Goal: Feedback & Contribution: Contribute content

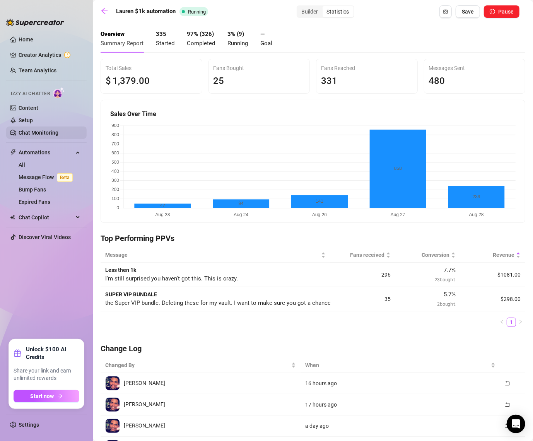
click at [33, 133] on link "Chat Monitoring" at bounding box center [39, 133] width 40 height 6
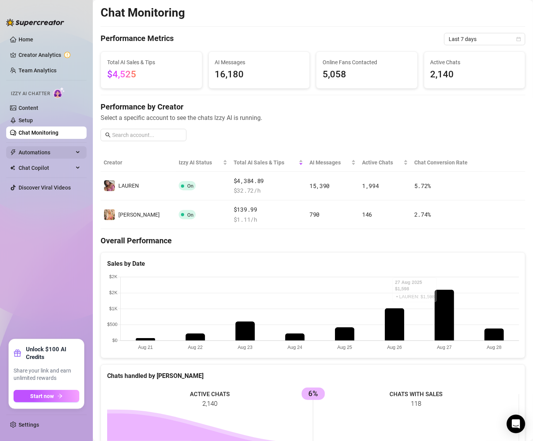
click at [31, 150] on span "Automations" at bounding box center [46, 152] width 55 height 12
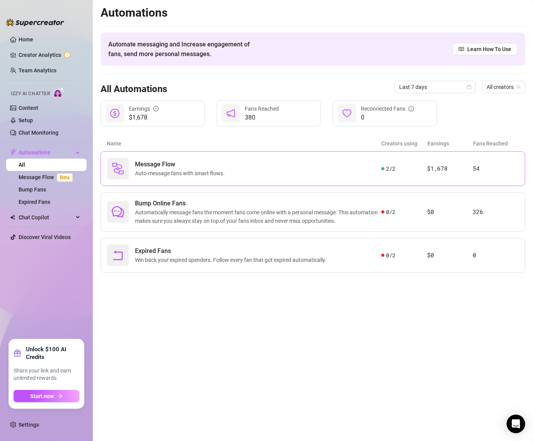
click at [288, 180] on div "Message Flow Auto-message fans with smart flows. 2 / 2 $1,678 54" at bounding box center [313, 168] width 424 height 35
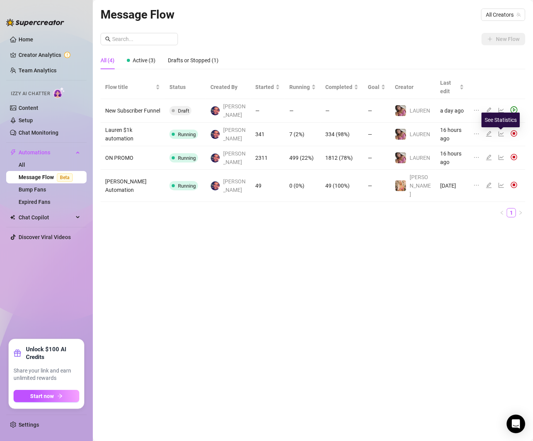
click at [500, 154] on icon "line-chart" at bounding box center [501, 157] width 6 height 6
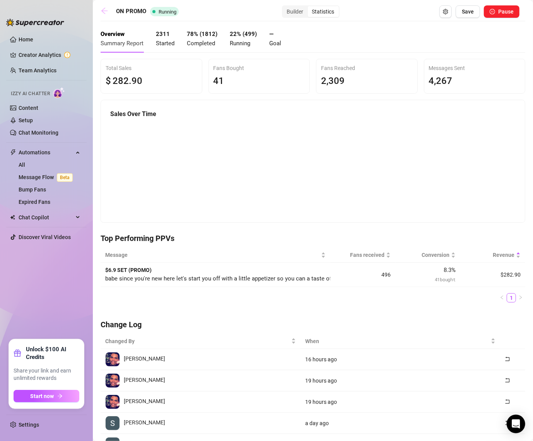
click at [106, 9] on icon "arrow-left" at bounding box center [105, 11] width 8 height 8
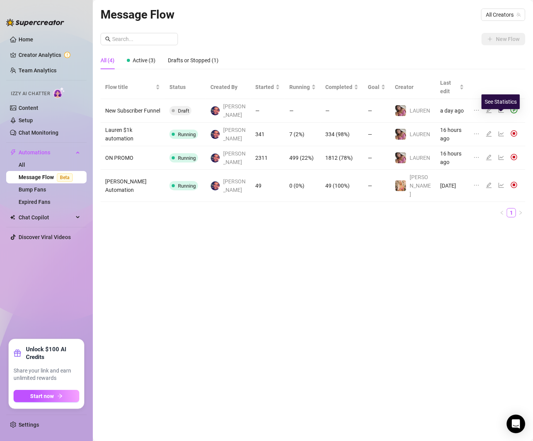
click at [500, 131] on icon "line-chart" at bounding box center [501, 134] width 6 height 6
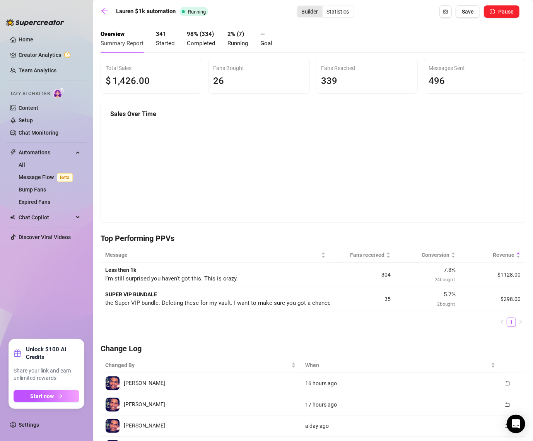
click at [318, 16] on div "Builder" at bounding box center [309, 11] width 25 height 11
click at [299, 7] on input "Builder" at bounding box center [299, 7] width 0 height 0
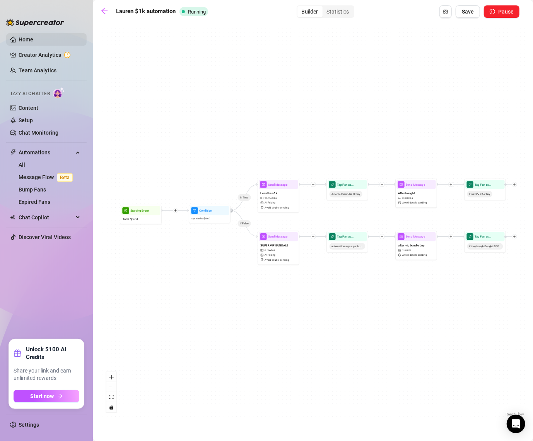
click at [19, 36] on link "Home" at bounding box center [26, 39] width 15 height 6
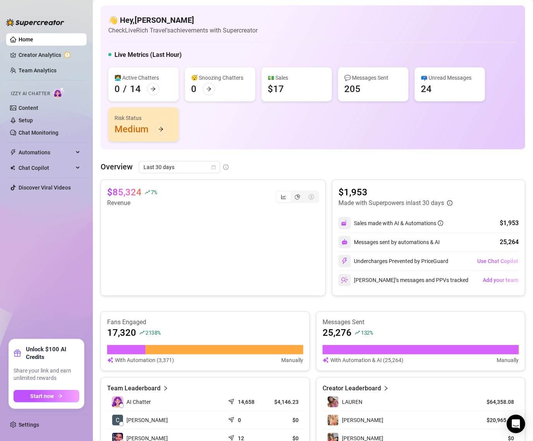
click at [245, 305] on div "$85,324 7 % Revenue $1,953 Made with Superpowers in last 30 days Sales made wit…" at bounding box center [313, 345] width 424 height 332
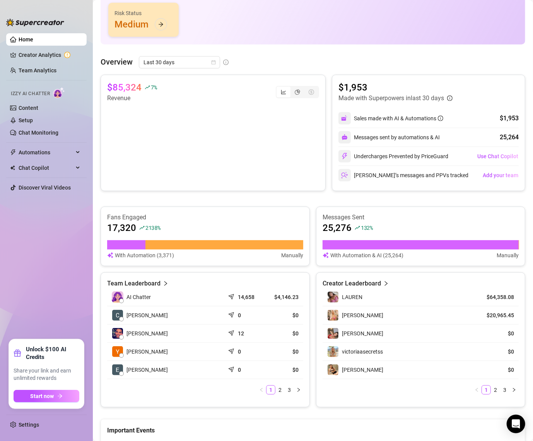
scroll to position [104, 0]
click at [379, 227] on div "25,276 132 %" at bounding box center [420, 228] width 196 height 12
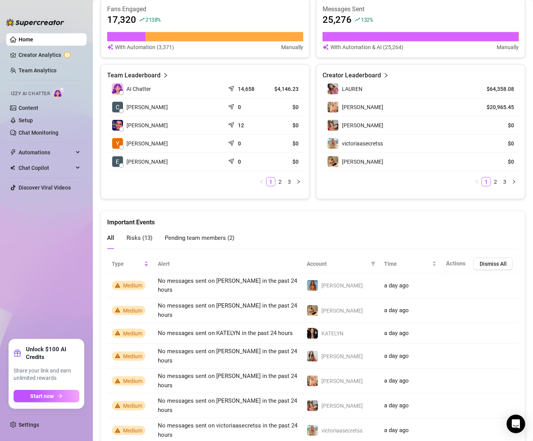
scroll to position [386, 0]
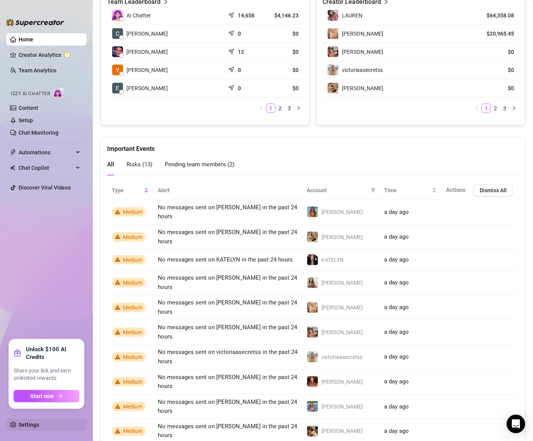
click at [27, 424] on link "Settings" at bounding box center [29, 424] width 20 height 6
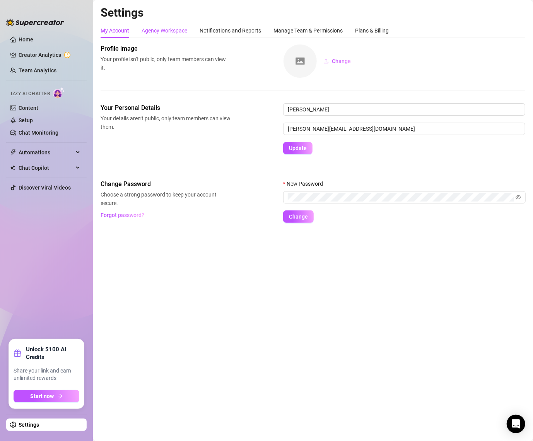
click at [181, 33] on div "Agency Workspace" at bounding box center [164, 30] width 46 height 9
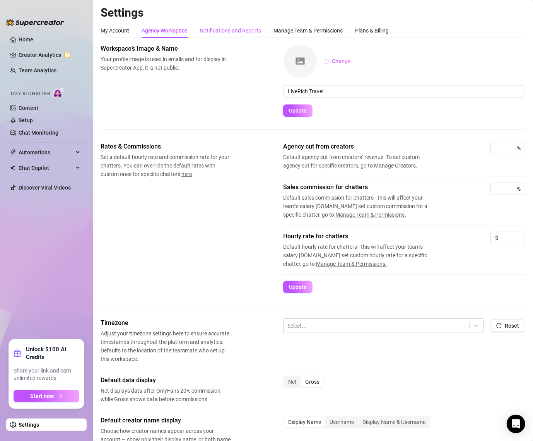
click at [233, 28] on div "Notifications and Reports" at bounding box center [229, 30] width 61 height 9
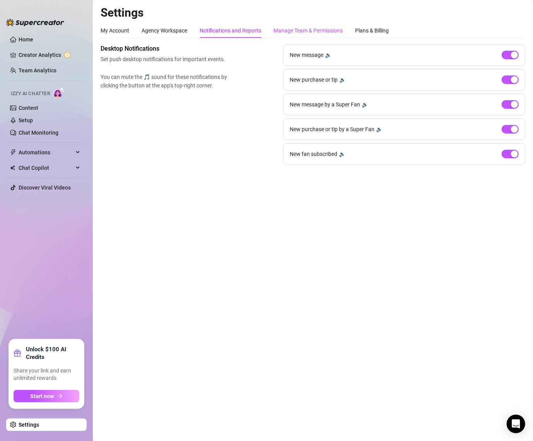
click at [304, 28] on div "Manage Team & Permissions" at bounding box center [307, 30] width 69 height 9
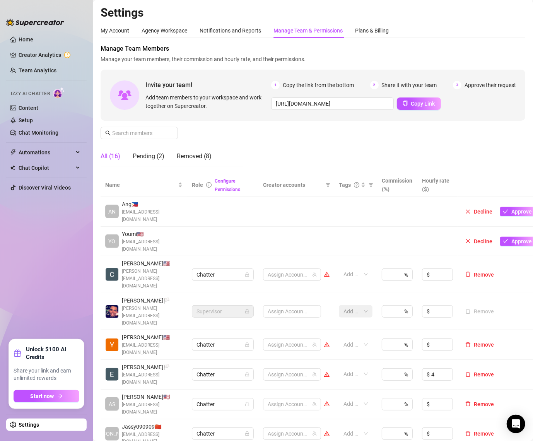
click at [311, 30] on div "Manage Team & Permissions" at bounding box center [307, 30] width 69 height 9
click at [318, 158] on div "Manage Team Members Manage your team members, their commission and hourly rate,…" at bounding box center [313, 108] width 424 height 129
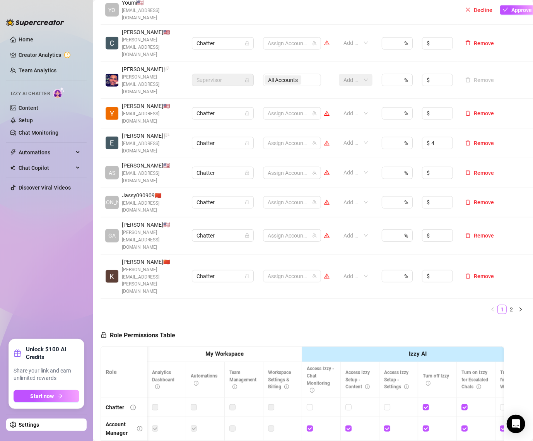
scroll to position [0, 2]
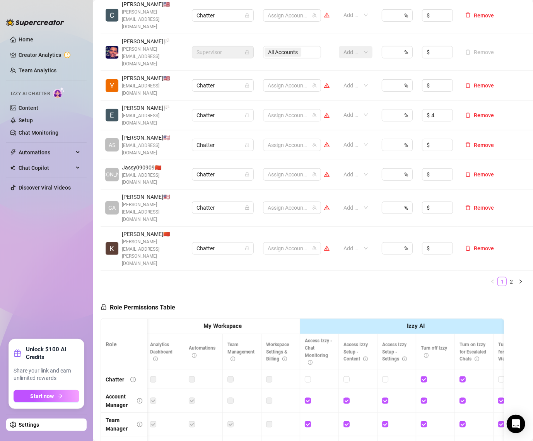
click at [39, 427] on link "Settings" at bounding box center [29, 424] width 20 height 6
click at [39, 426] on link "Settings" at bounding box center [29, 424] width 20 height 6
click at [24, 424] on link "Settings" at bounding box center [29, 424] width 20 height 6
click at [48, 394] on span "Start now" at bounding box center [43, 396] width 24 height 6
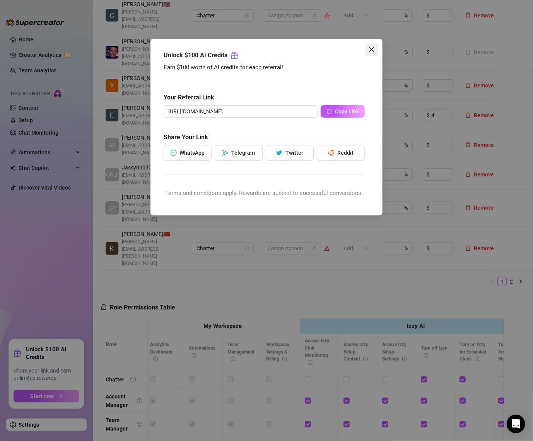
click at [370, 49] on icon "close" at bounding box center [371, 49] width 6 height 6
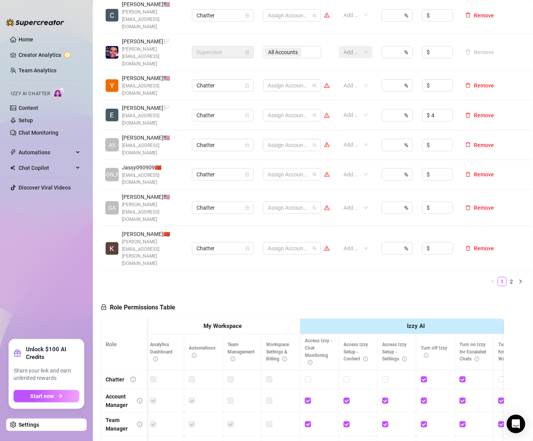
click at [36, 425] on link "Settings" at bounding box center [29, 424] width 20 height 6
click at [34, 54] on link "Creator Analytics" at bounding box center [50, 55] width 62 height 12
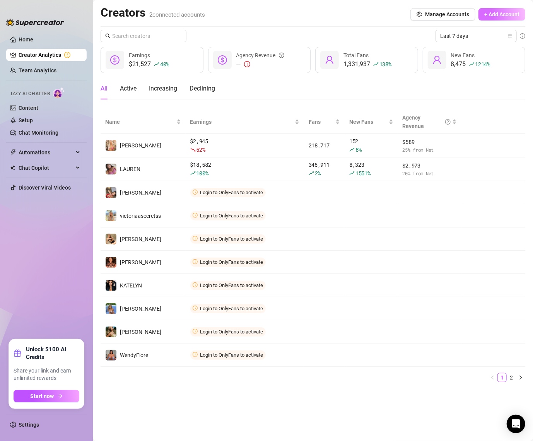
click at [508, 10] on button "+ Add Account" at bounding box center [501, 14] width 47 height 12
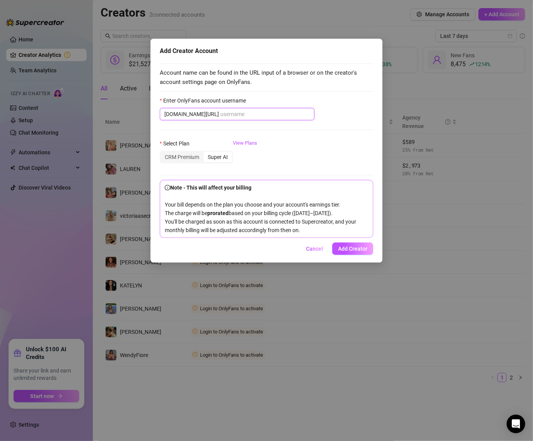
click at [220, 112] on input "Enter OnlyFans account username" at bounding box center [264, 114] width 89 height 9
paste input "@sibyl_vane"
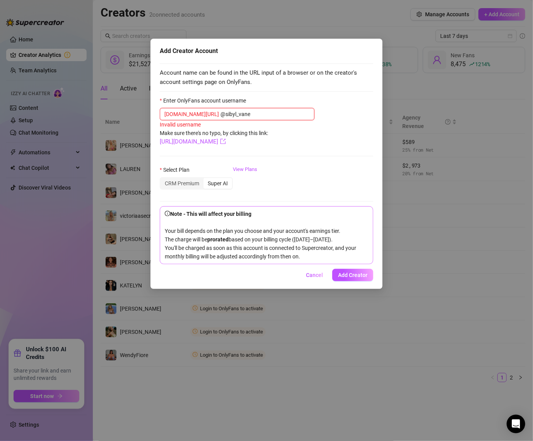
click at [220, 115] on input "@sibyl_vane" at bounding box center [264, 114] width 89 height 9
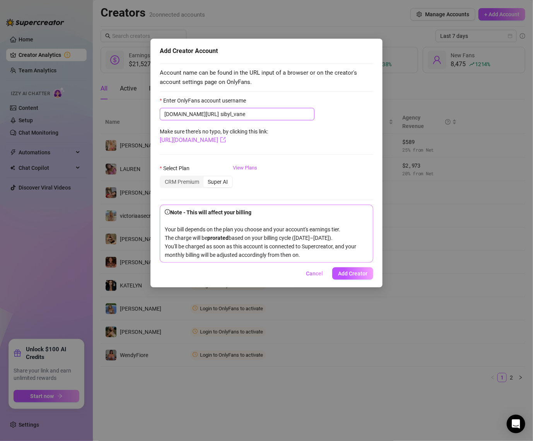
type input "sibyl_vane"
click at [223, 184] on div "Super AI" at bounding box center [217, 181] width 29 height 11
click at [205, 177] on input "Super AI" at bounding box center [205, 177] width 0 height 0
click at [223, 181] on div "Super AI" at bounding box center [217, 181] width 29 height 11
click at [205, 177] on input "Super AI" at bounding box center [205, 177] width 0 height 0
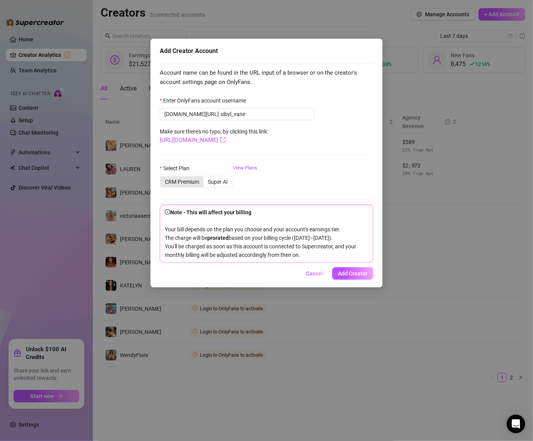
click at [187, 184] on div "CRM Premium" at bounding box center [181, 181] width 43 height 11
click at [162, 177] on input "CRM Premium" at bounding box center [162, 177] width 0 height 0
click at [213, 184] on div "Super AI" at bounding box center [217, 181] width 29 height 11
click at [205, 177] on input "Super AI" at bounding box center [205, 177] width 0 height 0
click at [352, 276] on span "Add Creator" at bounding box center [352, 273] width 29 height 6
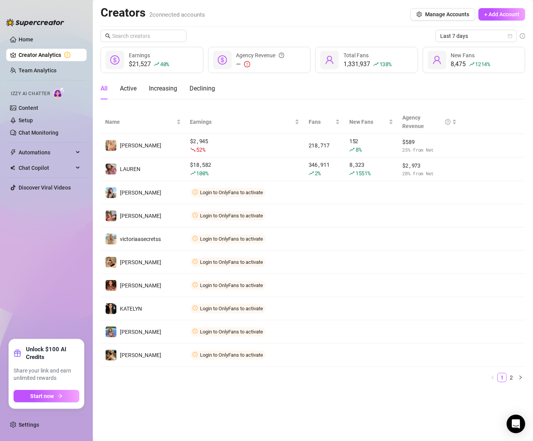
click at [39, 59] on link "Creator Analytics" at bounding box center [50, 55] width 62 height 12
click at [39, 77] on ul "Home Creator Analytics Team Analytics Izzy AI Chatter Content Setup Chat Monito…" at bounding box center [46, 183] width 80 height 306
click at [39, 72] on link "Team Analytics" at bounding box center [38, 70] width 38 height 6
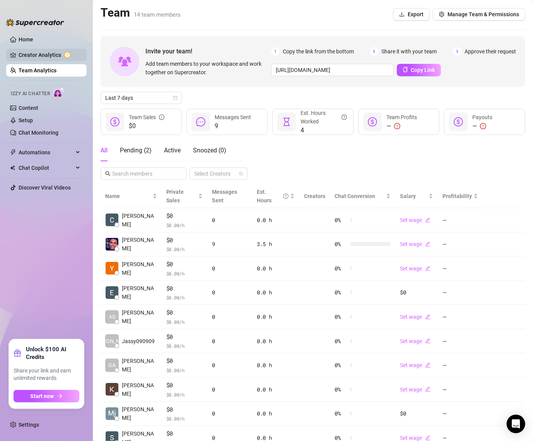
click at [40, 52] on link "Creator Analytics" at bounding box center [50, 55] width 62 height 12
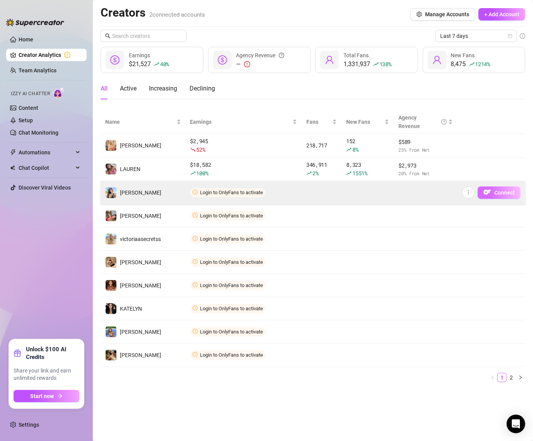
click at [489, 190] on img "button" at bounding box center [487, 192] width 8 height 8
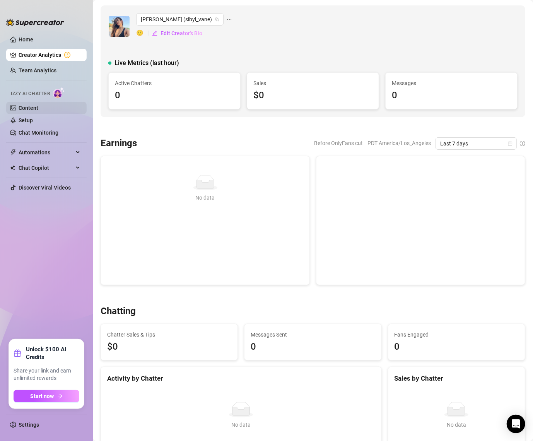
click at [36, 111] on link "Content" at bounding box center [29, 108] width 20 height 6
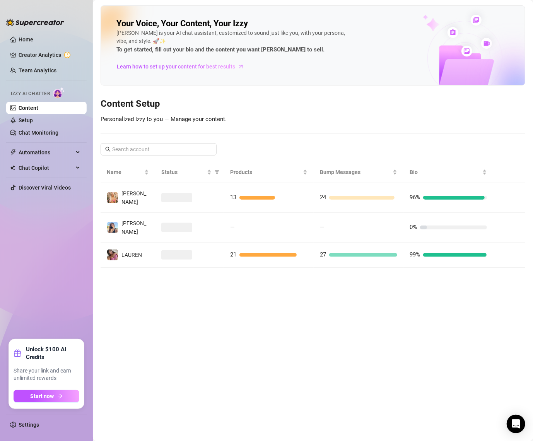
click at [36, 110] on link "Content" at bounding box center [29, 108] width 20 height 6
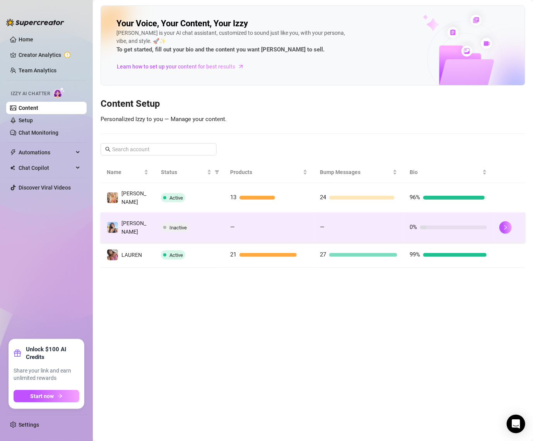
click at [142, 217] on td "[PERSON_NAME]" at bounding box center [128, 228] width 54 height 30
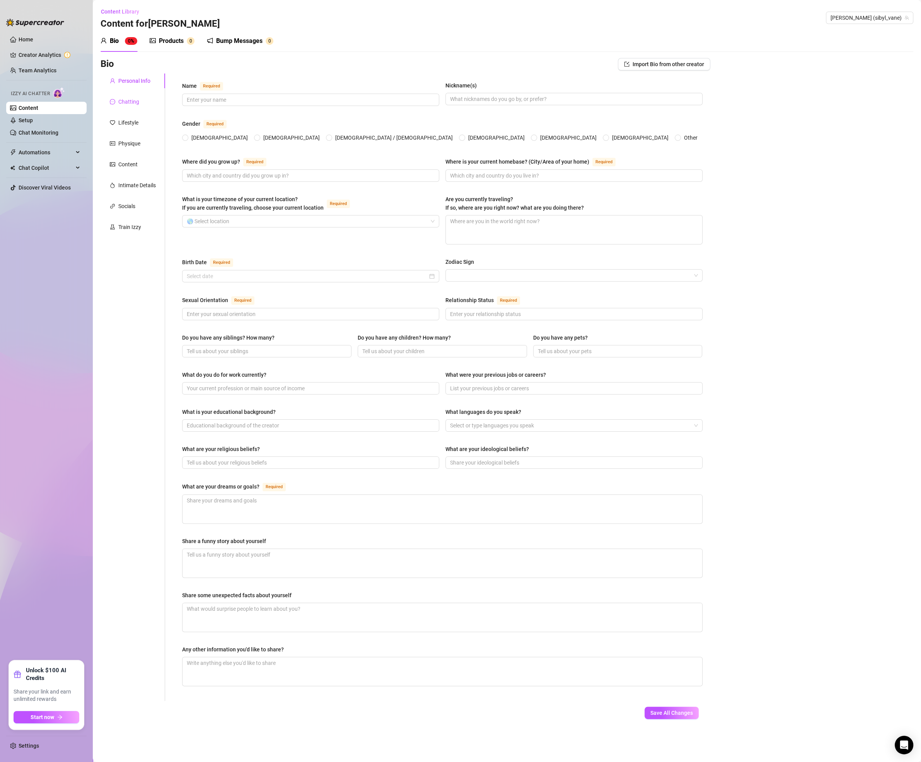
click at [133, 104] on div "Chatting" at bounding box center [128, 101] width 21 height 9
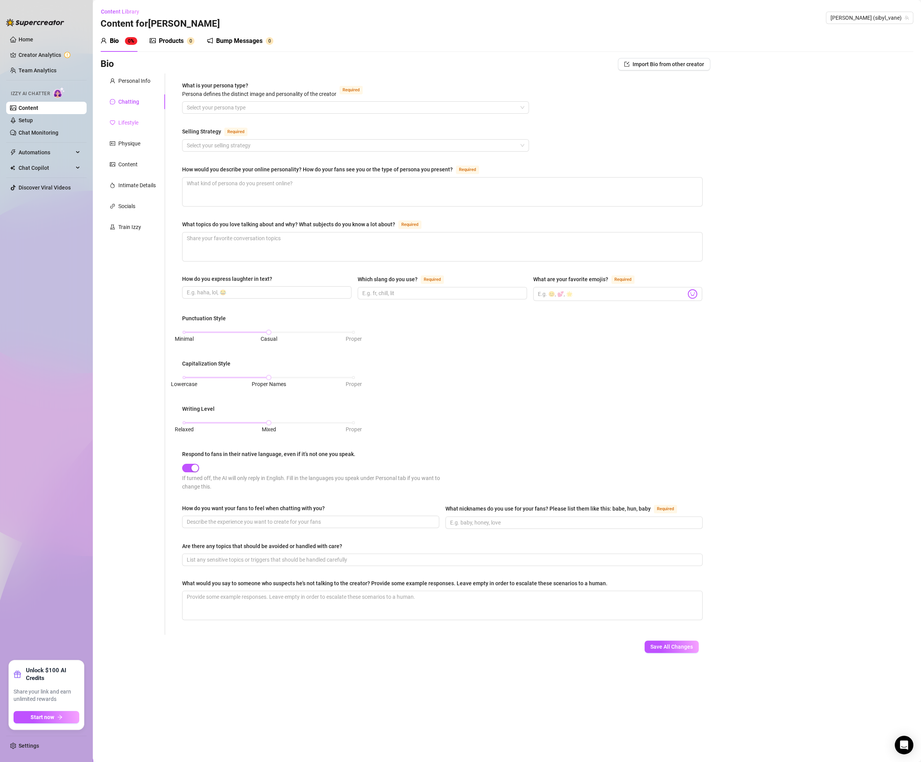
click at [127, 115] on div "Lifestyle" at bounding box center [133, 122] width 65 height 15
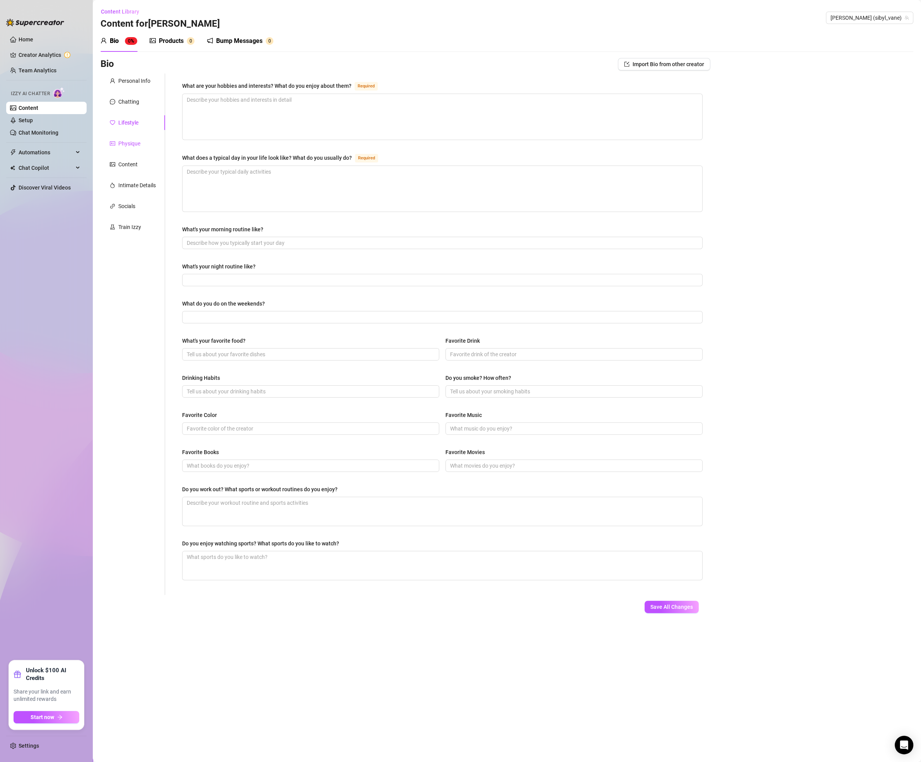
click at [134, 139] on div "Physique" at bounding box center [129, 143] width 22 height 9
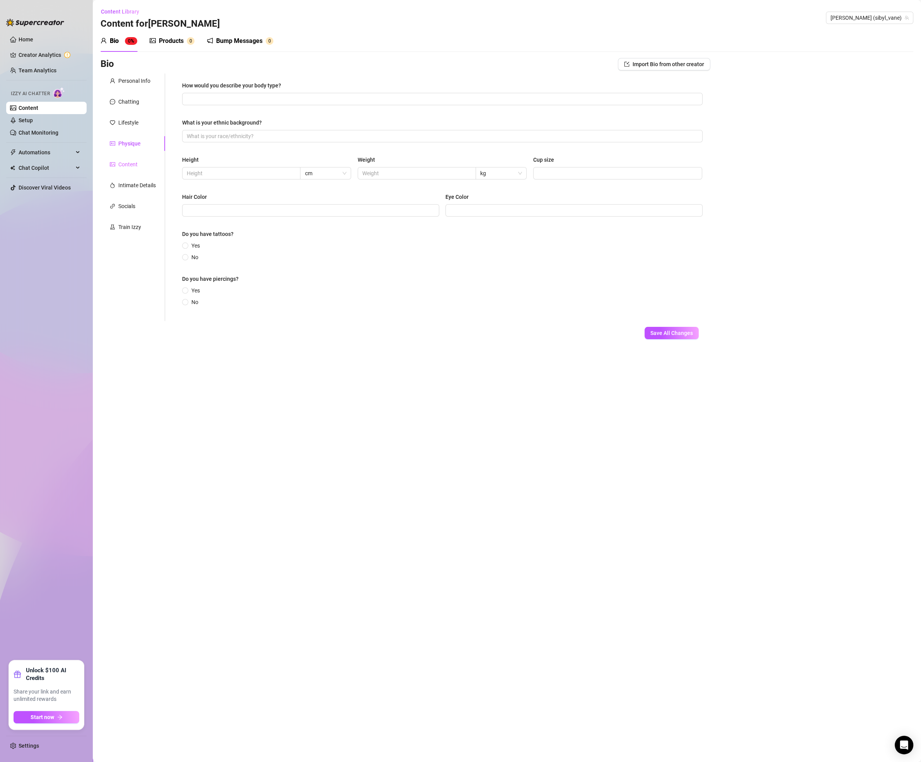
click at [128, 169] on div "Content" at bounding box center [133, 164] width 65 height 15
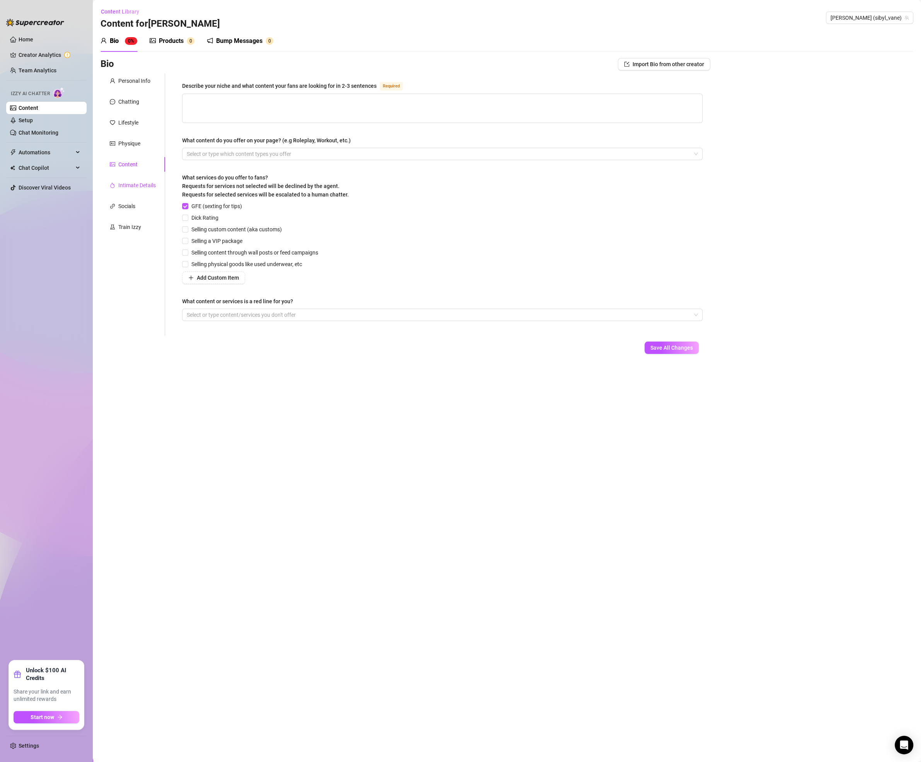
click at [129, 187] on div "Intimate Details" at bounding box center [136, 185] width 37 height 9
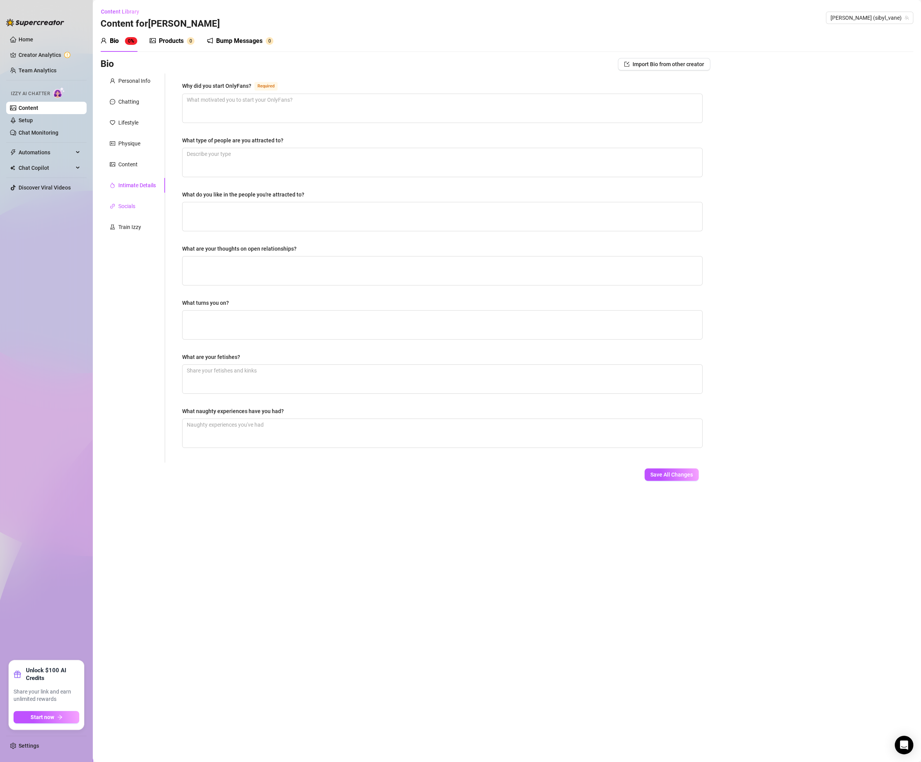
click at [135, 206] on div "Socials" at bounding box center [126, 206] width 17 height 9
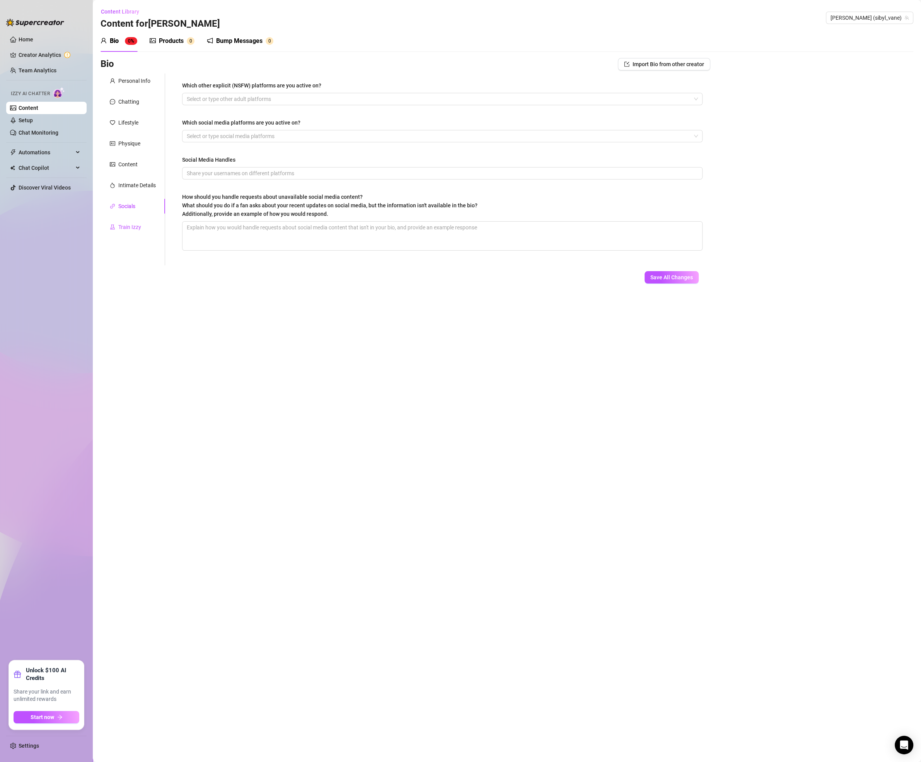
click at [130, 228] on div "Train Izzy" at bounding box center [129, 227] width 23 height 9
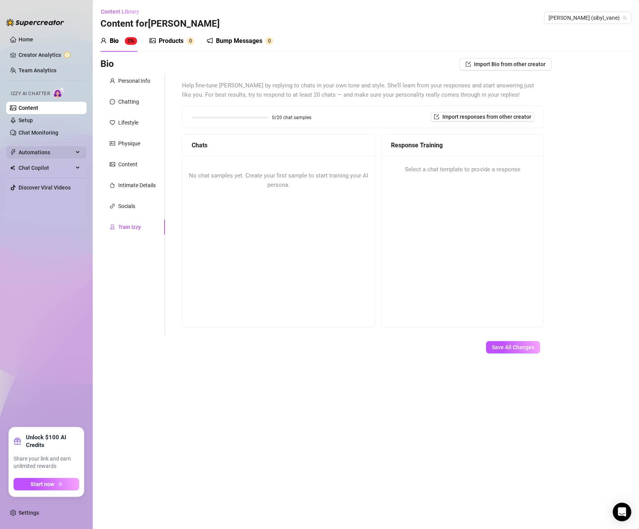
click at [35, 149] on span "Automations" at bounding box center [46, 152] width 55 height 12
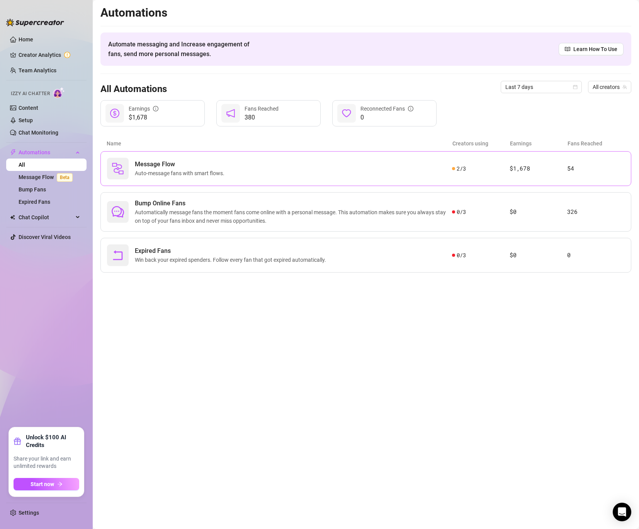
click at [177, 174] on span "Auto-message fans with smart flows." at bounding box center [181, 173] width 93 height 9
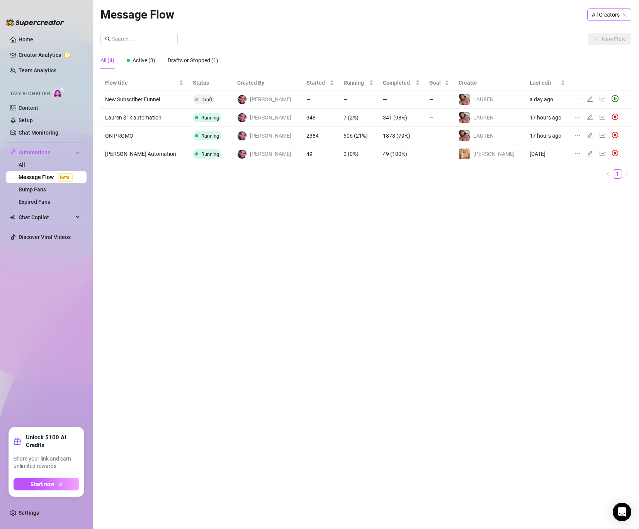
click at [532, 19] on span "All Creators" at bounding box center [609, 15] width 35 height 12
click at [532, 56] on span "( sibyl_vane )" at bounding box center [606, 56] width 29 height 9
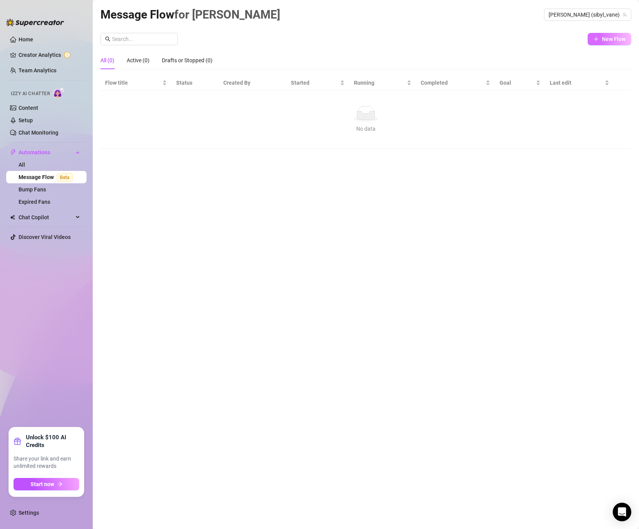
click at [532, 37] on icon "plus" at bounding box center [596, 38] width 5 height 5
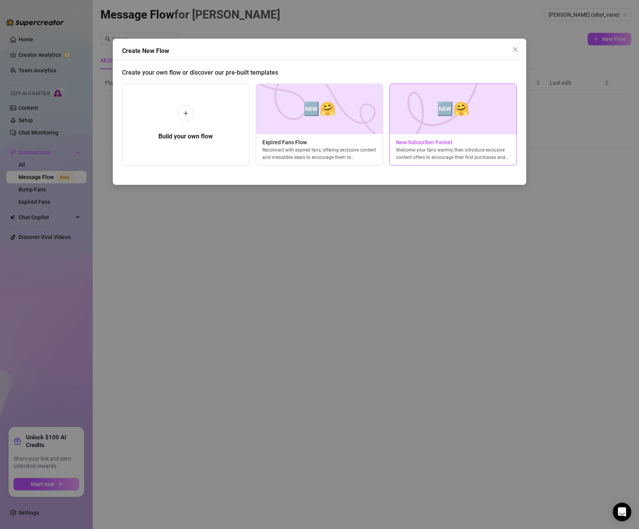
click at [436, 149] on div "Welcome your fans warmly, then introduce exclusive content offers to encourage …" at bounding box center [453, 154] width 127 height 14
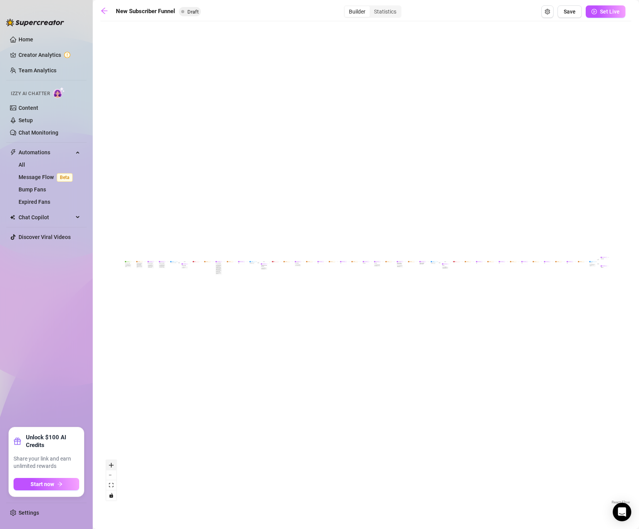
click at [112, 440] on icon "zoom in" at bounding box center [111, 465] width 5 height 5
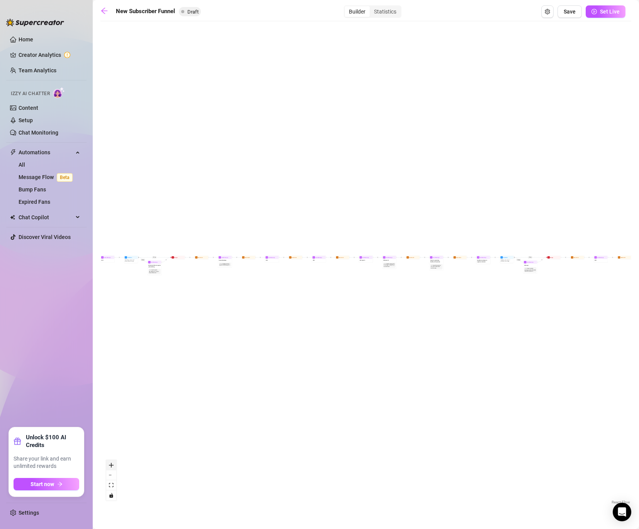
click at [112, 440] on icon "zoom in" at bounding box center [111, 465] width 5 height 5
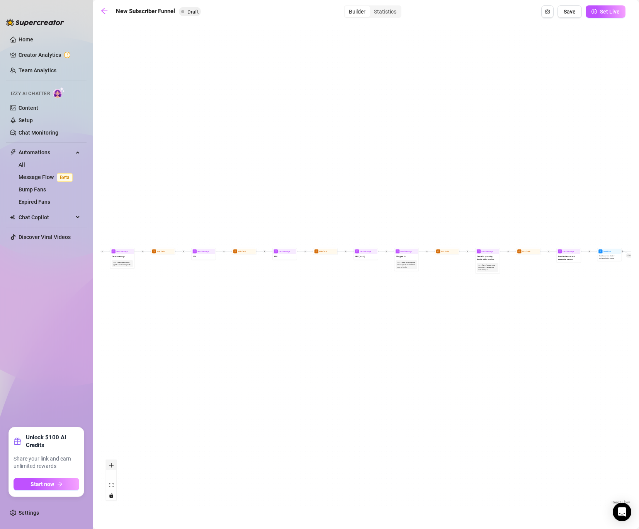
click at [112, 440] on icon "zoom in" at bounding box center [111, 465] width 5 height 5
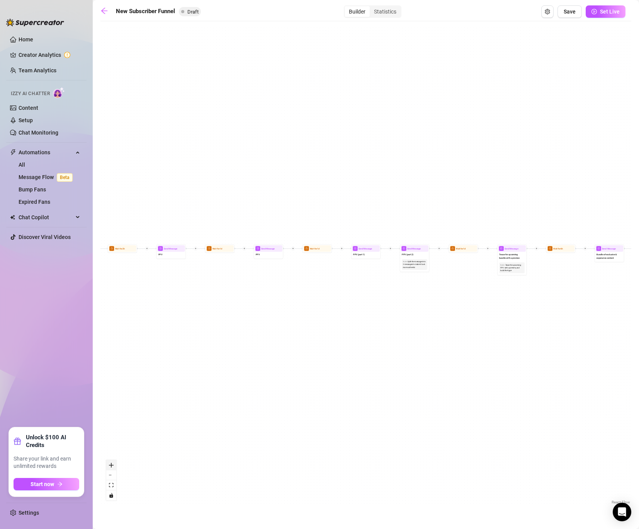
click at [112, 440] on icon "zoom in" at bounding box center [111, 465] width 5 height 5
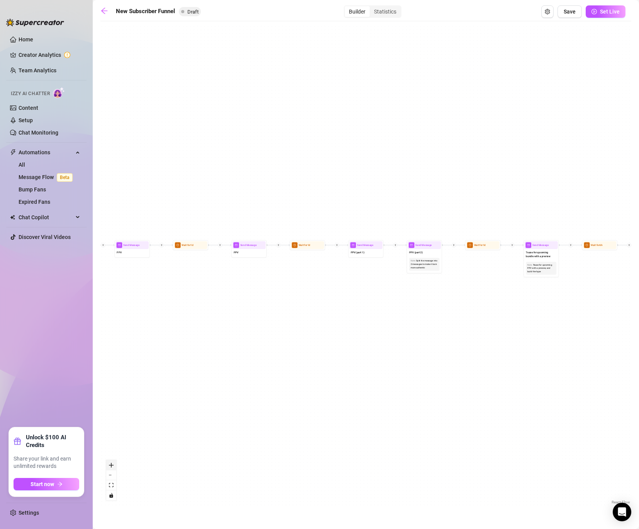
click at [112, 440] on icon "zoom in" at bounding box center [111, 465] width 5 height 5
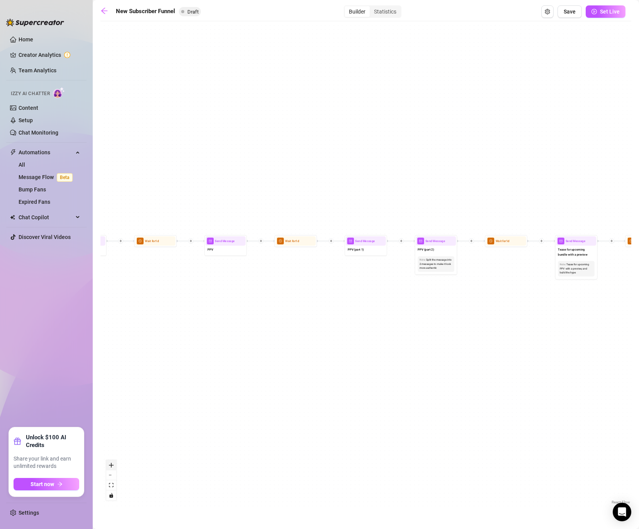
click at [112, 440] on icon "zoom in" at bounding box center [111, 465] width 5 height 5
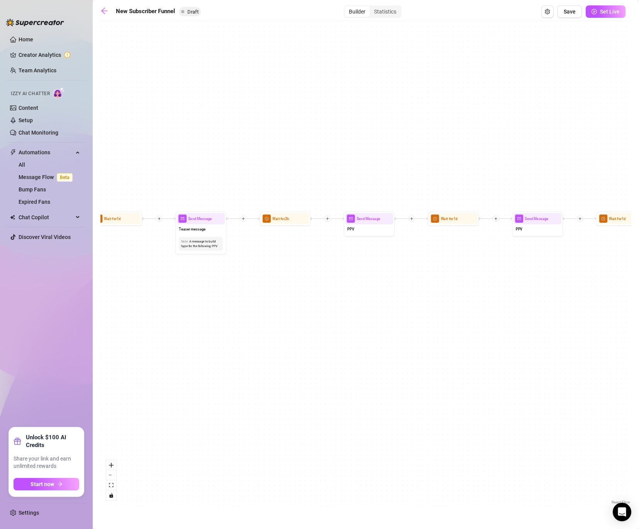
drag, startPoint x: 194, startPoint y: 317, endPoint x: 585, endPoint y: 314, distance: 390.8
click at [532, 313] on div "If True If True If True If False If False If False If True If False Merge Merge…" at bounding box center [366, 265] width 531 height 481
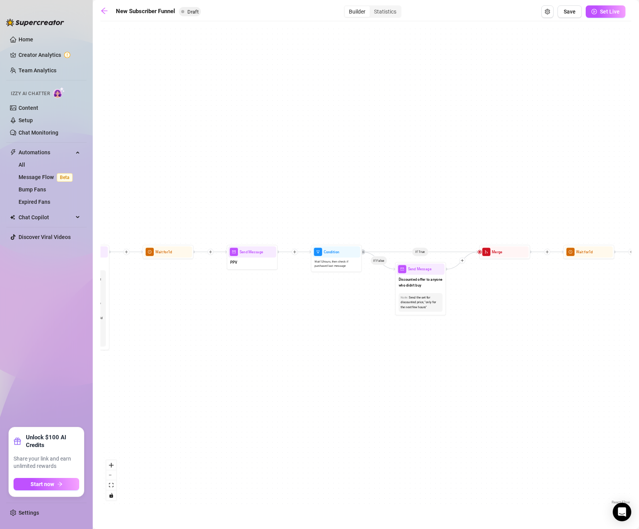
drag, startPoint x: 214, startPoint y: 293, endPoint x: 642, endPoint y: 312, distance: 428.4
click at [532, 312] on html "Home Creator Analytics Team Analytics Izzy AI Chatter Content Setup Chat Monito…" at bounding box center [319, 264] width 639 height 529
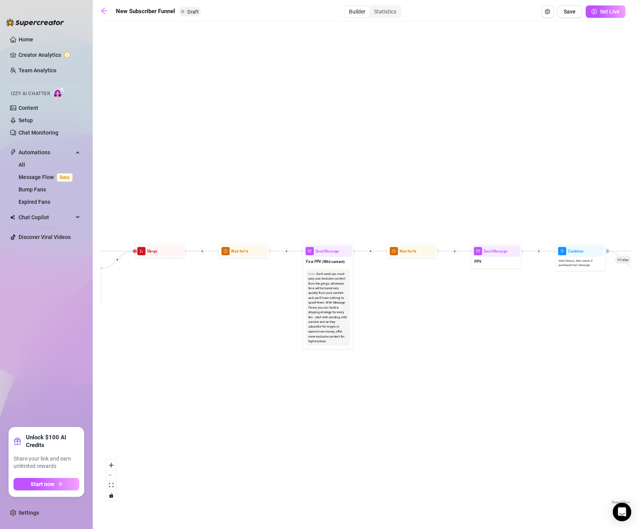
drag, startPoint x: 297, startPoint y: 314, endPoint x: 544, endPoint y: 314, distance: 247.0
click at [532, 314] on div "If True If True If True If False If False If False If True If False Merge Merge…" at bounding box center [366, 265] width 531 height 481
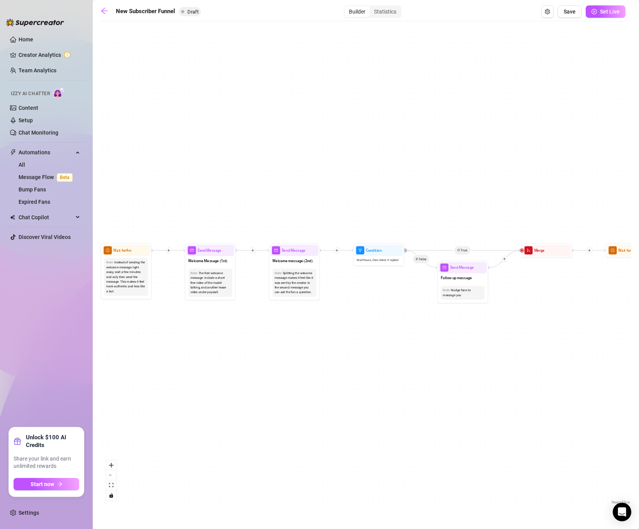
drag, startPoint x: 185, startPoint y: 303, endPoint x: 572, endPoint y: 302, distance: 387.0
click at [532, 302] on div "If True If True If True If False If False If False If True If False Merge Merge…" at bounding box center [366, 265] width 531 height 481
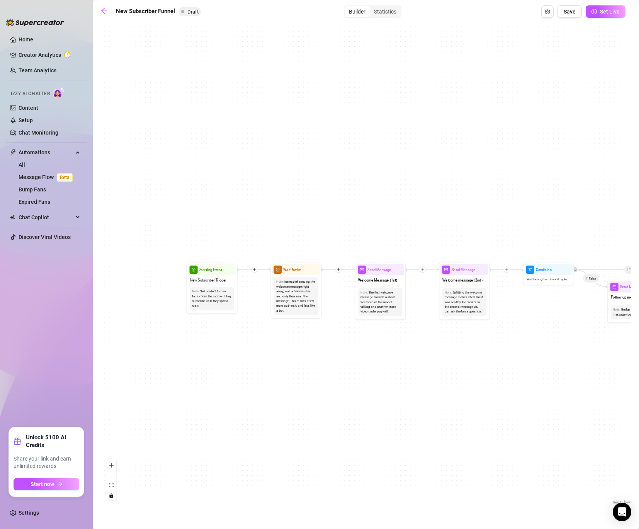
drag, startPoint x: 317, startPoint y: 339, endPoint x: 487, endPoint y: 358, distance: 170.5
click at [487, 358] on div "If True If True If True If False If False If False If True If False Merge Merge…" at bounding box center [366, 265] width 531 height 481
click at [112, 440] on icon "zoom in" at bounding box center [111, 465] width 5 height 5
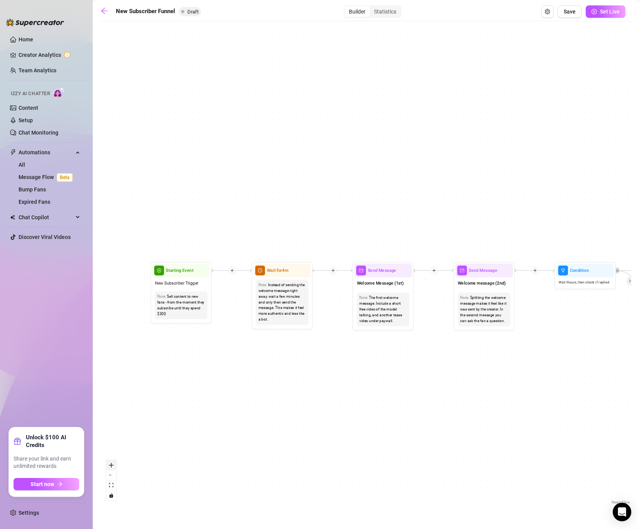
click at [112, 440] on icon "zoom in" at bounding box center [111, 465] width 5 height 5
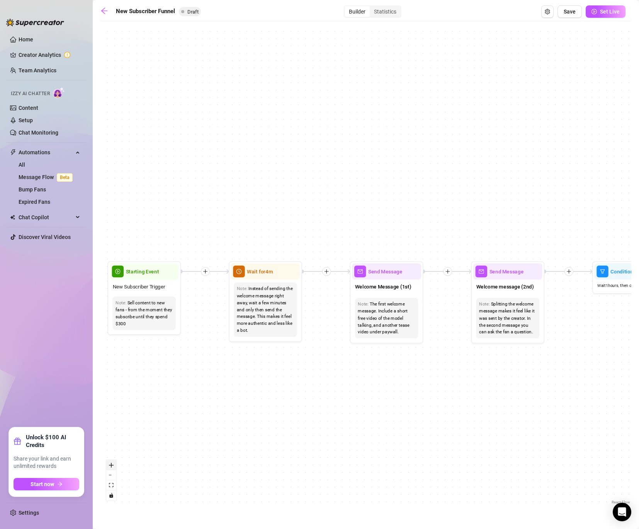
click at [112, 440] on icon "zoom in" at bounding box center [111, 465] width 5 height 5
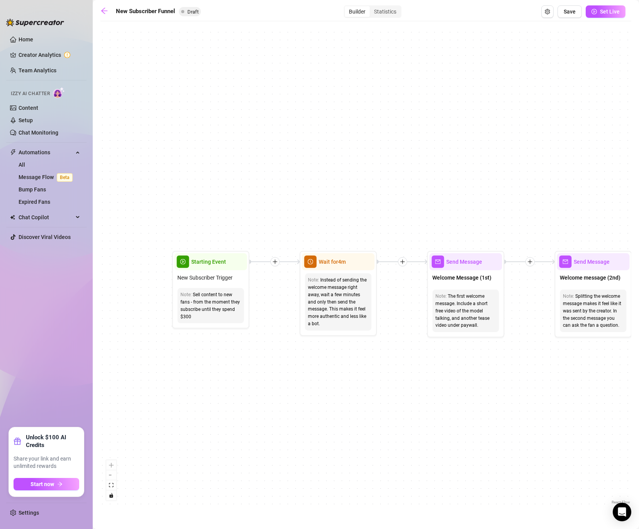
drag, startPoint x: 156, startPoint y: 434, endPoint x: 233, endPoint y: 423, distance: 77.3
click at [233, 423] on div "If True If True If True If False If False If False If True If False Merge Merge…" at bounding box center [366, 265] width 531 height 481
click at [109, 440] on icon "zoom out" at bounding box center [111, 475] width 5 height 1
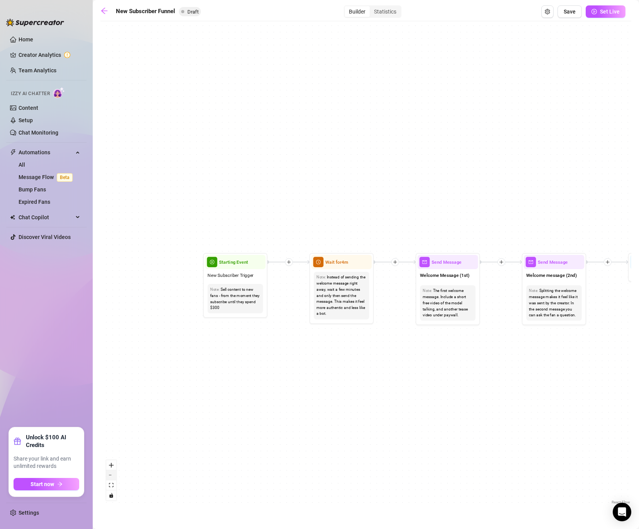
click at [109, 440] on icon "zoom out" at bounding box center [111, 475] width 5 height 1
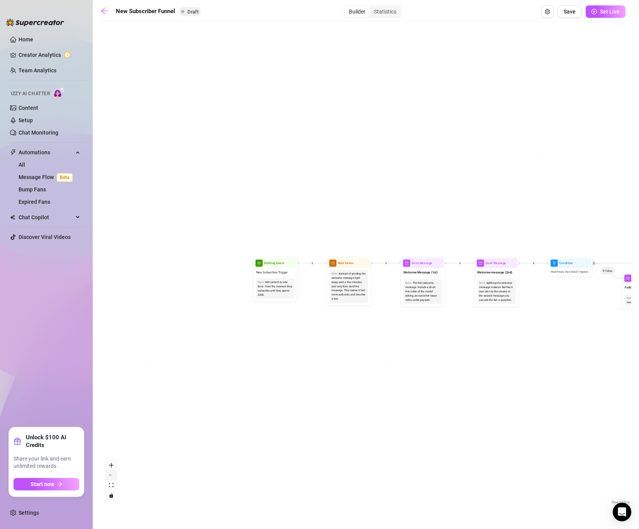
click at [109, 440] on icon "zoom out" at bounding box center [111, 475] width 5 height 1
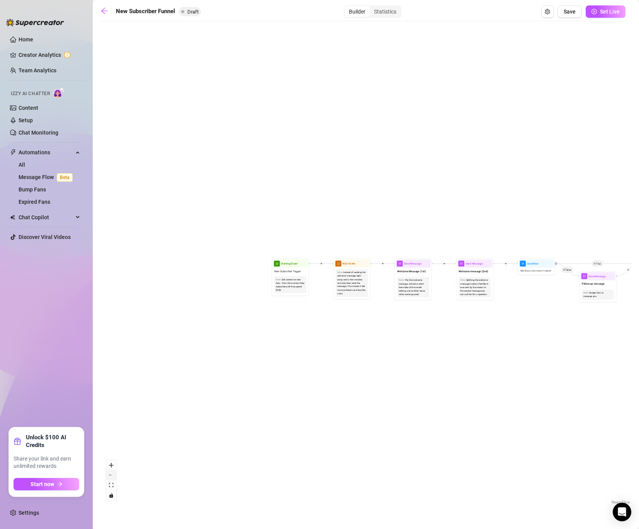
click at [109, 440] on icon "zoom out" at bounding box center [111, 475] width 5 height 1
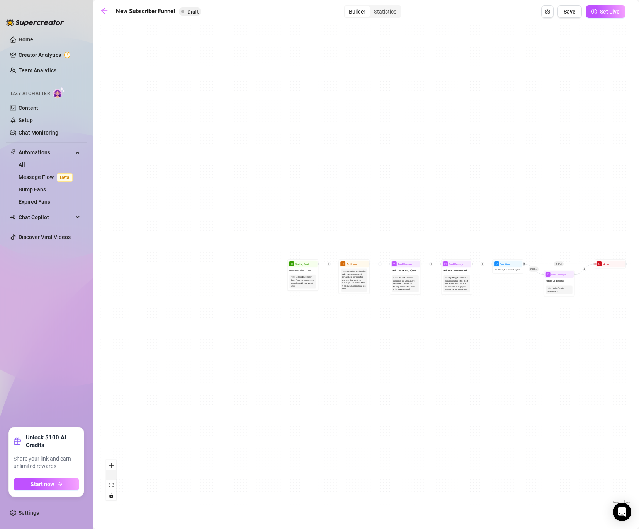
click at [109, 440] on icon "zoom out" at bounding box center [111, 475] width 5 height 1
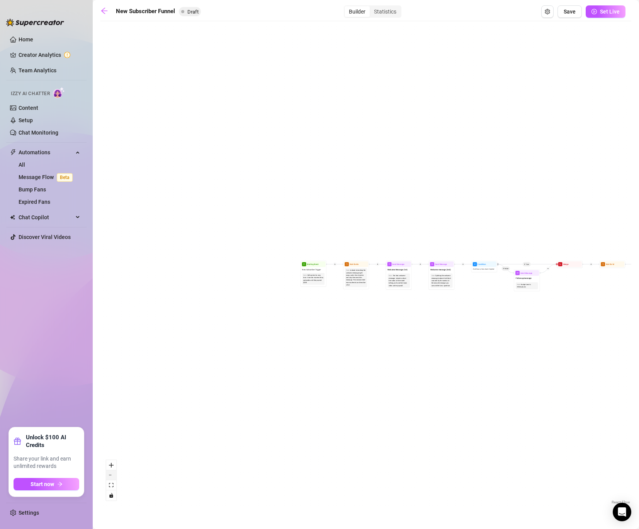
click at [109, 440] on icon "zoom out" at bounding box center [111, 475] width 5 height 1
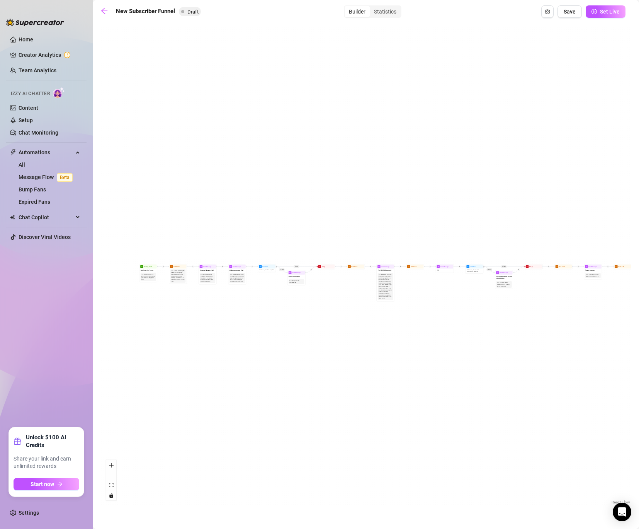
drag, startPoint x: 337, startPoint y: 377, endPoint x: 156, endPoint y: 378, distance: 181.3
click at [156, 378] on div "If True If True If True If False If False If False If True If False Merge Merge…" at bounding box center [366, 265] width 531 height 481
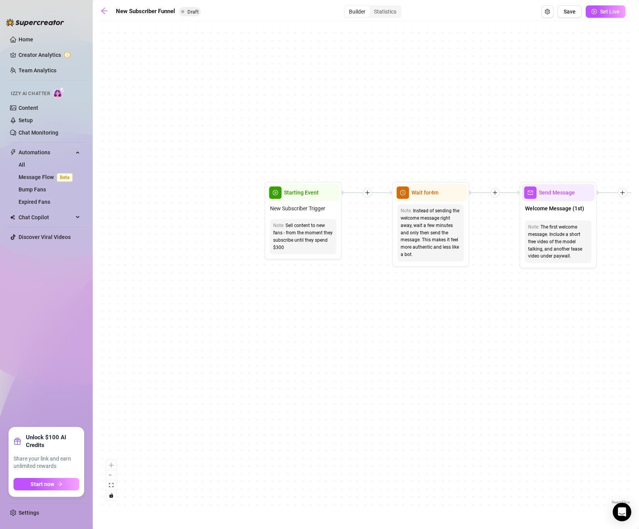
drag, startPoint x: 287, startPoint y: 266, endPoint x: 503, endPoint y: 274, distance: 216.2
click at [503, 274] on div "If True If True If True If False If False If False If True If False Merge Merge…" at bounding box center [366, 265] width 531 height 481
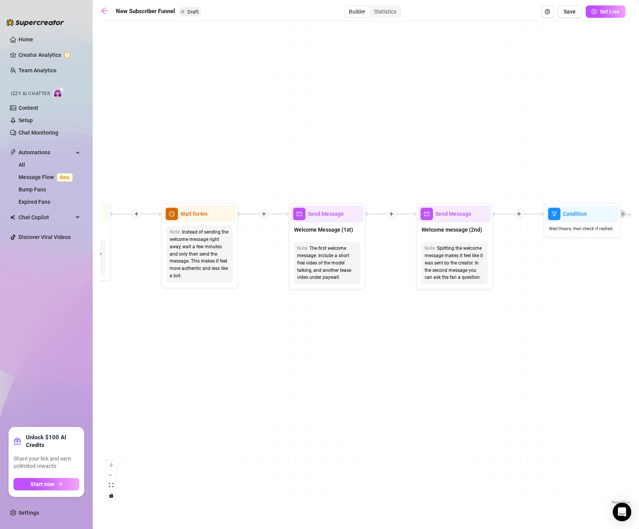
drag, startPoint x: 447, startPoint y: 276, endPoint x: 211, endPoint y: 298, distance: 236.8
click at [211, 298] on div "If True If True If True If False If False If False If True If False Merge Merge…" at bounding box center [366, 265] width 531 height 481
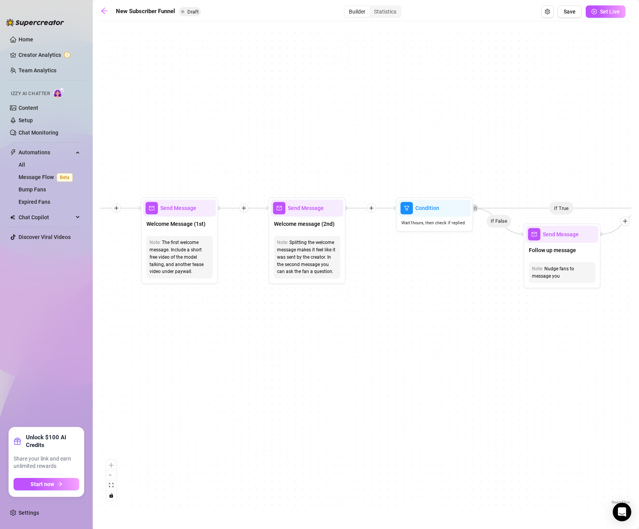
drag, startPoint x: 386, startPoint y: 343, endPoint x: 244, endPoint y: 337, distance: 141.6
click at [244, 337] on div "If True If True If True If False If False If False If True If False Merge Merge…" at bounding box center [366, 265] width 531 height 481
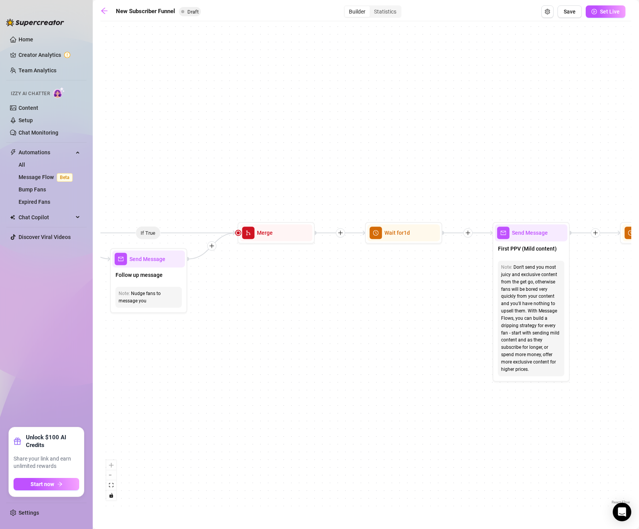
drag, startPoint x: 446, startPoint y: 291, endPoint x: 37, endPoint y: 317, distance: 409.4
click at [37, 317] on div "Home Creator Analytics Team Analytics Izzy AI Chatter Content Setup Chat Monito…" at bounding box center [319, 264] width 639 height 529
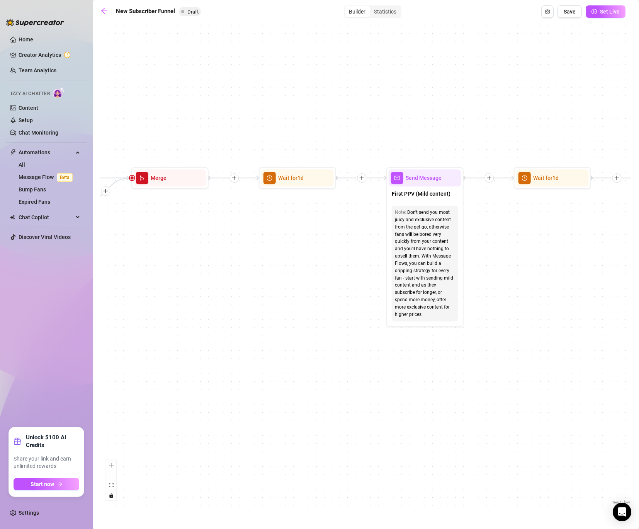
drag, startPoint x: 292, startPoint y: 306, endPoint x: 186, endPoint y: 251, distance: 119.8
click at [186, 251] on div "If True If True If True If False If False If False If True If False Merge Merge…" at bounding box center [366, 265] width 531 height 481
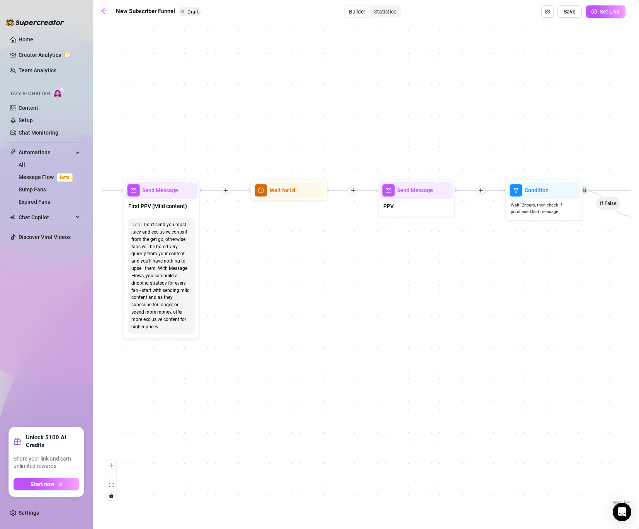
drag, startPoint x: 537, startPoint y: 248, endPoint x: 262, endPoint y: 261, distance: 275.5
click at [262, 261] on div "If True If True If True If False If False If False If True If False Merge Merge…" at bounding box center [366, 265] width 531 height 481
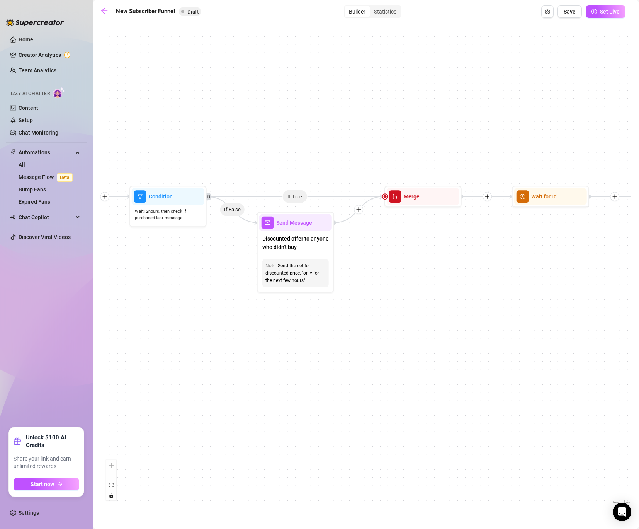
drag, startPoint x: 486, startPoint y: 282, endPoint x: 121, endPoint y: 288, distance: 364.6
click at [121, 288] on div "If True If True If True If False If False If False If True If False Merge Merge…" at bounding box center [366, 265] width 531 height 481
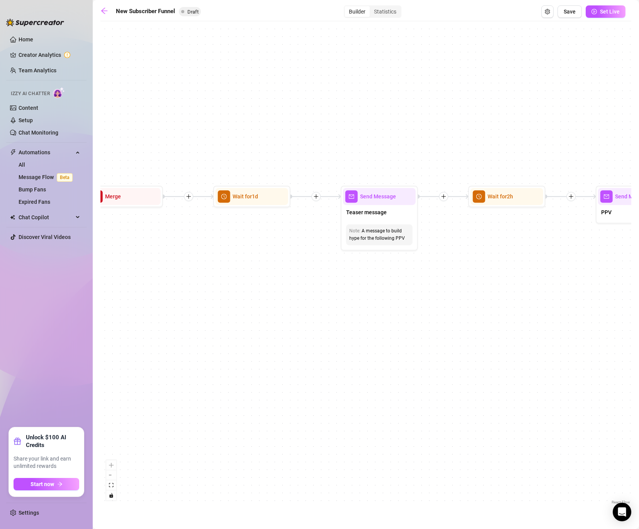
drag, startPoint x: 496, startPoint y: 252, endPoint x: 195, endPoint y: 252, distance: 300.4
click at [195, 252] on div "If True If True If True If False If False If False If True If False Merge Merge…" at bounding box center [366, 265] width 531 height 481
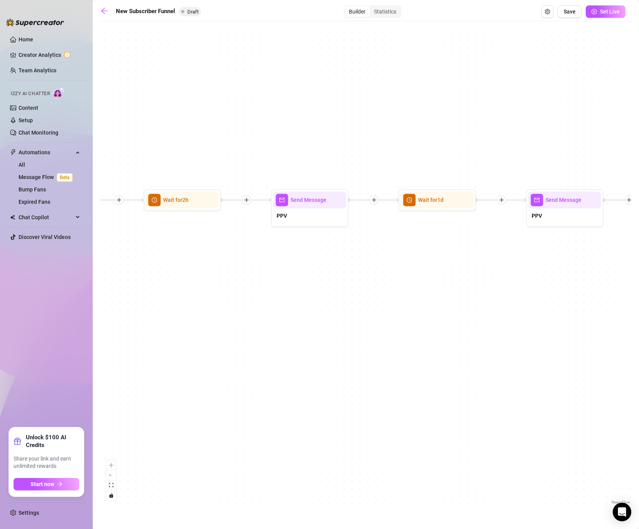
drag, startPoint x: 528, startPoint y: 246, endPoint x: 205, endPoint y: 249, distance: 323.2
click at [205, 249] on div "If True If True If True If False If False If False If True If False Merge Merge…" at bounding box center [366, 265] width 531 height 481
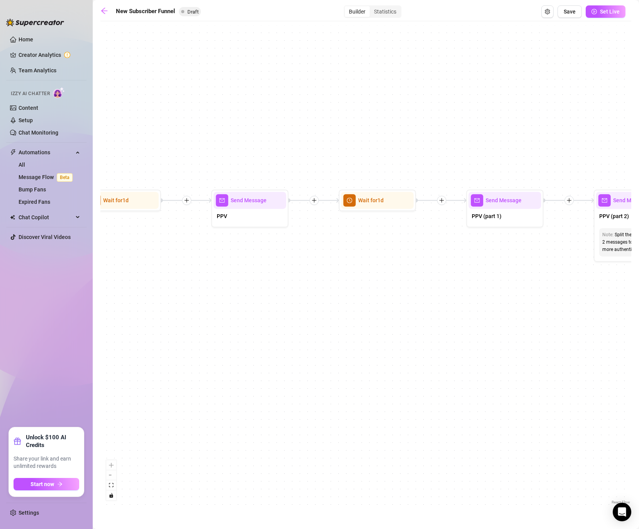
drag, startPoint x: 493, startPoint y: 249, endPoint x: 166, endPoint y: 250, distance: 327.4
click at [166, 250] on div "If True If True If True If False If False If False If True If False Merge Merge…" at bounding box center [366, 265] width 531 height 481
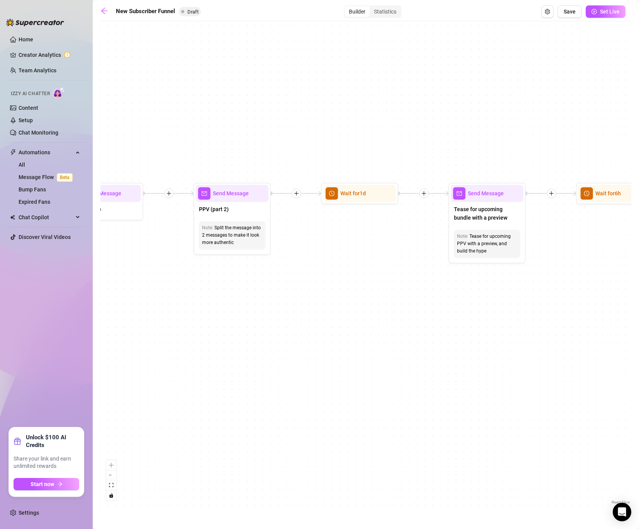
drag, startPoint x: 551, startPoint y: 265, endPoint x: 164, endPoint y: 255, distance: 387.1
click at [164, 256] on div "If True If True If True If False If False If False If True If False Merge Merge…" at bounding box center [366, 265] width 531 height 481
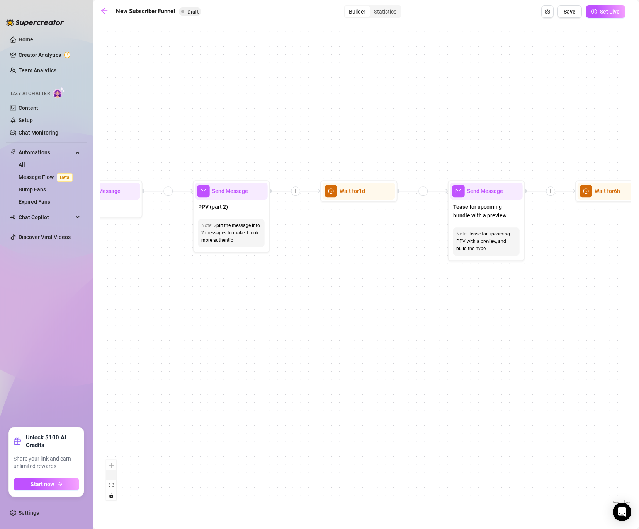
click at [107, 440] on button "zoom out" at bounding box center [111, 475] width 10 height 10
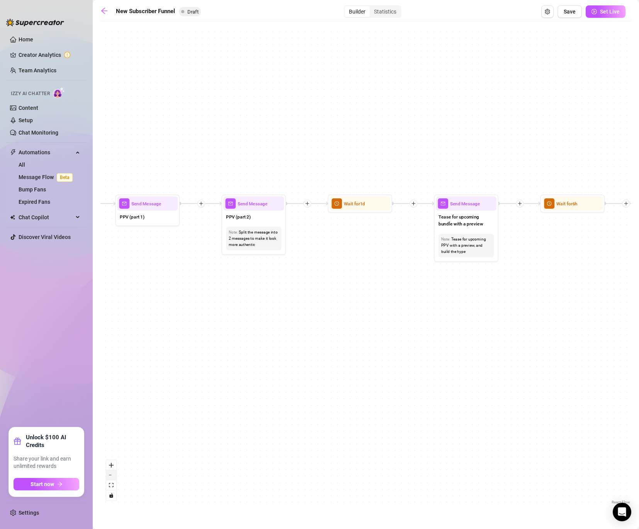
click at [107, 440] on button "zoom out" at bounding box center [111, 475] width 10 height 10
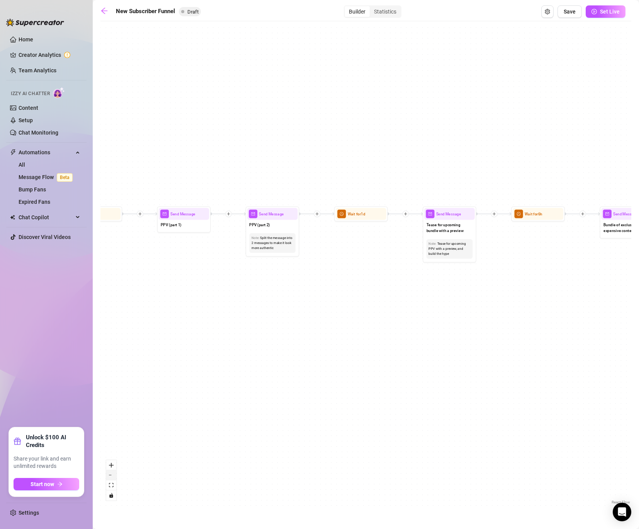
click at [107, 440] on button "zoom out" at bounding box center [111, 475] width 10 height 10
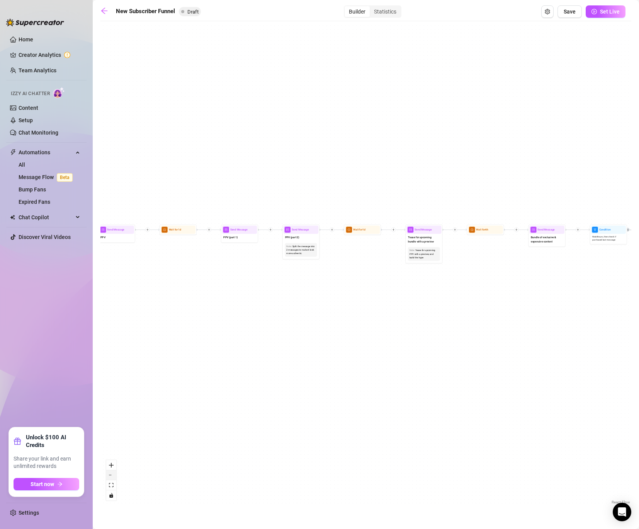
click at [107, 440] on button "zoom out" at bounding box center [111, 475] width 10 height 10
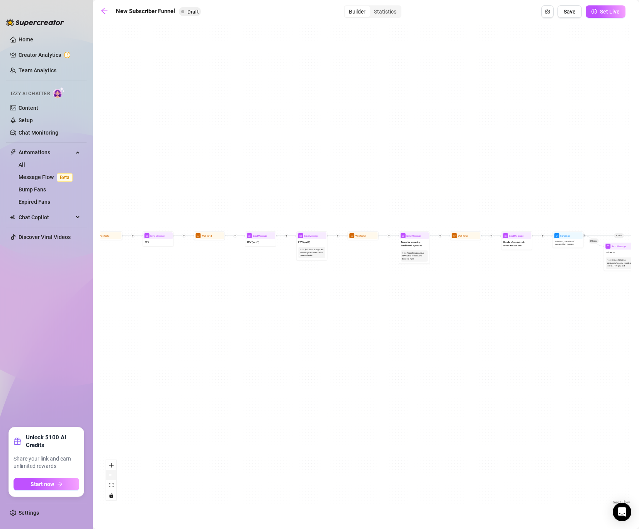
click at [107, 440] on button "zoom out" at bounding box center [111, 475] width 10 height 10
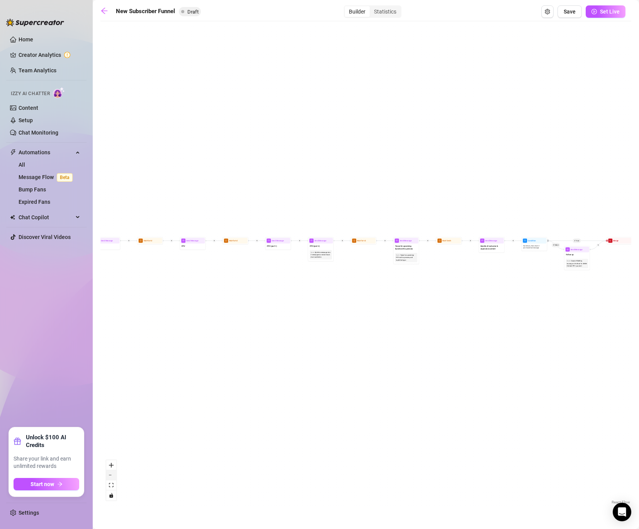
click at [107, 440] on button "zoom out" at bounding box center [111, 475] width 10 height 10
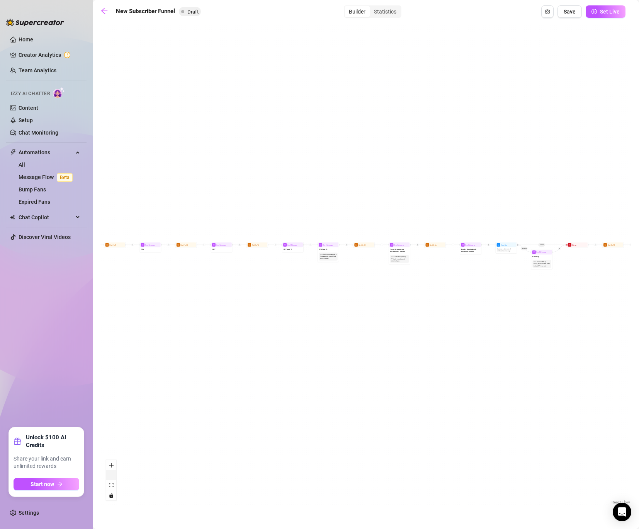
click at [107, 440] on button "zoom out" at bounding box center [111, 475] width 10 height 10
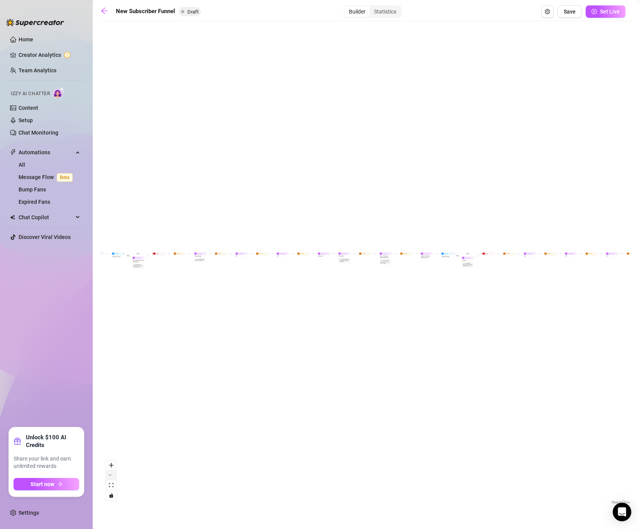
click at [107, 440] on button "zoom out" at bounding box center [111, 475] width 10 height 10
click at [111, 440] on icon "zoom in" at bounding box center [111, 465] width 5 height 5
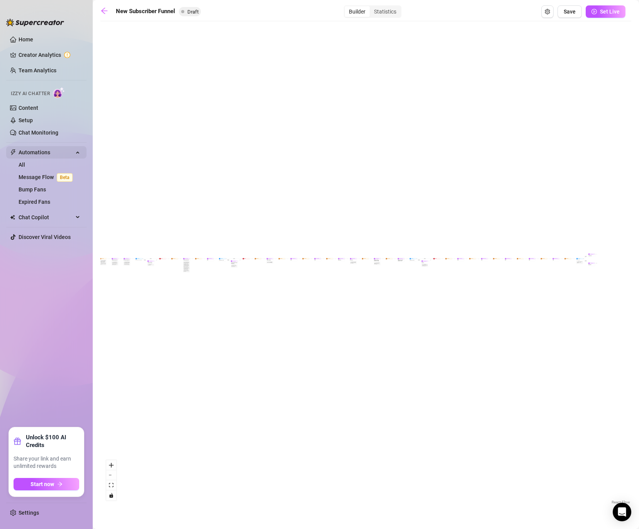
click at [38, 151] on span "Automations" at bounding box center [46, 152] width 55 height 12
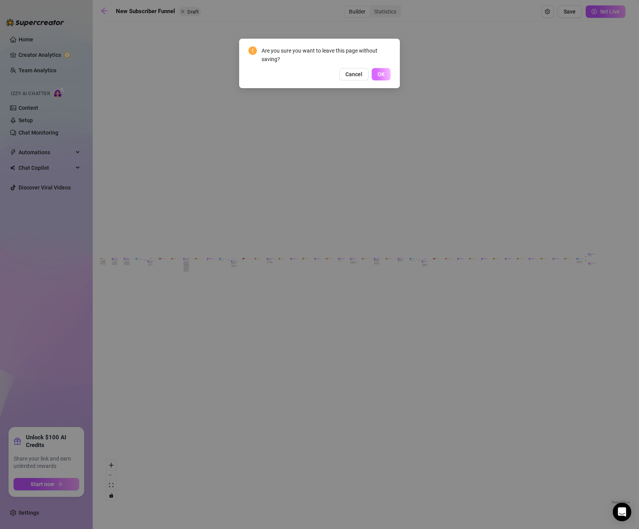
click at [390, 73] on button "OK" at bounding box center [381, 74] width 19 height 12
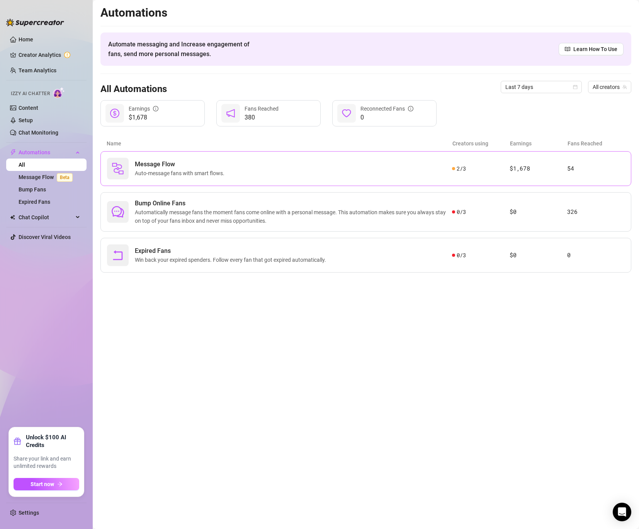
click at [369, 173] on div "Message Flow Auto-message fans with smart flows." at bounding box center [279, 169] width 345 height 22
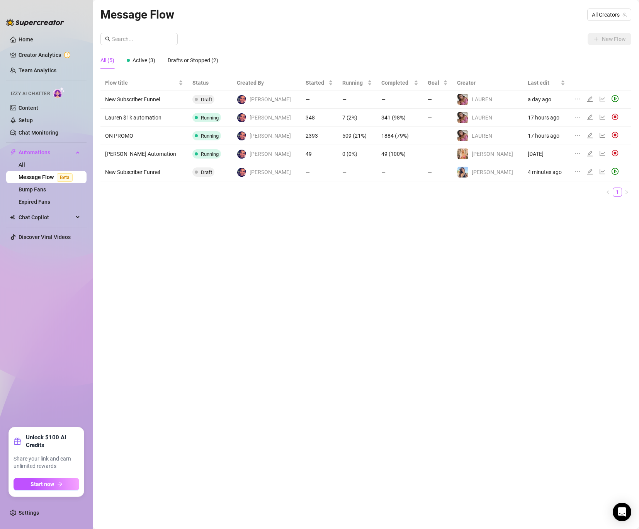
click at [532, 3] on main "Message Flow All Creators New Flow All (5) Active (3) Drafts or Stopped (2) Flo…" at bounding box center [366, 264] width 547 height 529
click at [532, 11] on span "All Creators" at bounding box center [609, 15] width 35 height 12
click at [532, 56] on span "[PERSON_NAME]" at bounding box center [567, 56] width 41 height 9
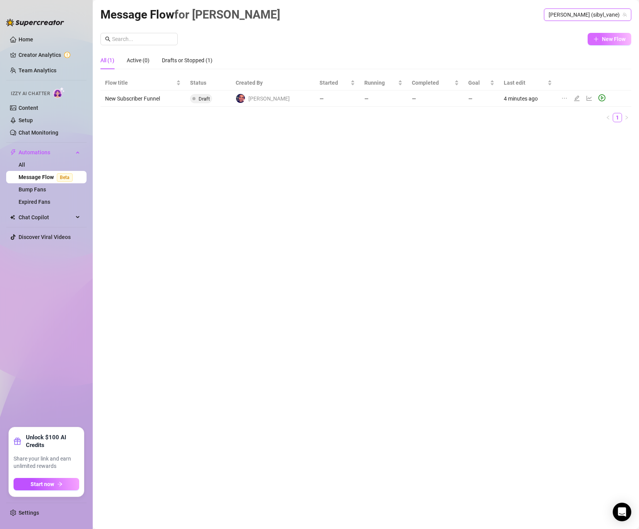
click at [532, 41] on span "New Flow" at bounding box center [614, 39] width 24 height 6
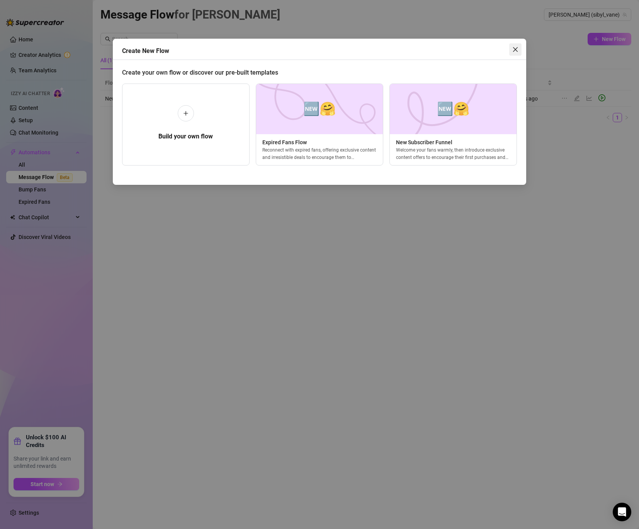
click at [516, 44] on button "Close" at bounding box center [516, 49] width 12 height 12
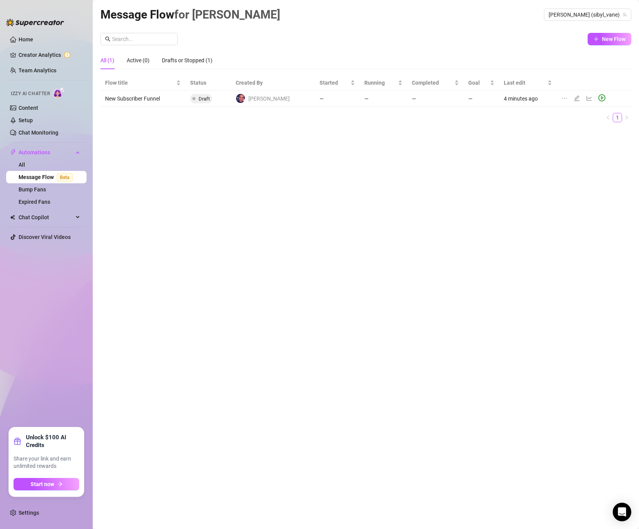
click at [38, 177] on link "Message Flow Beta" at bounding box center [47, 177] width 57 height 6
click at [37, 179] on link "Message Flow Beta" at bounding box center [47, 177] width 57 height 6
click at [25, 163] on link "All" at bounding box center [22, 165] width 7 height 6
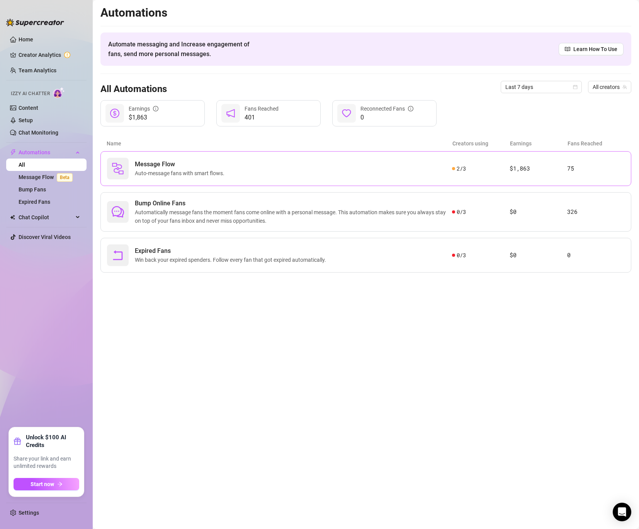
click at [243, 164] on div "Message Flow Auto-message fans with smart flows." at bounding box center [279, 169] width 345 height 22
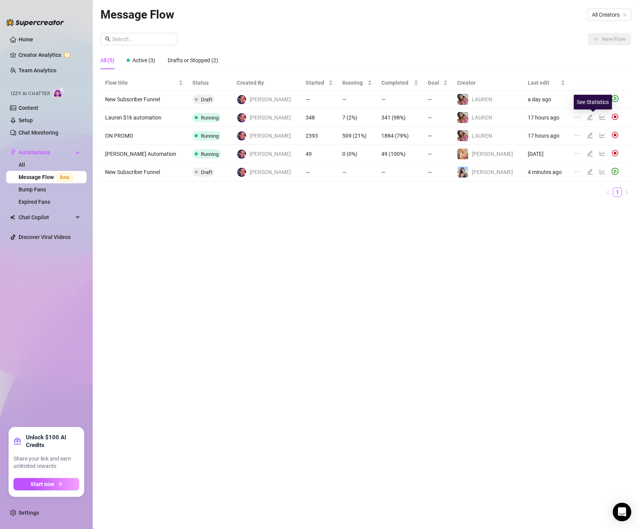
click at [532, 118] on icon "line-chart" at bounding box center [603, 117] width 6 height 6
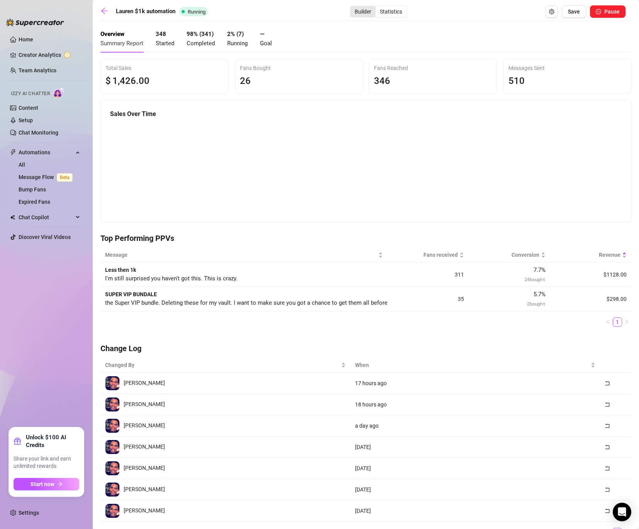
click at [370, 9] on div "Builder" at bounding box center [363, 11] width 25 height 11
click at [353, 7] on input "Builder" at bounding box center [353, 7] width 0 height 0
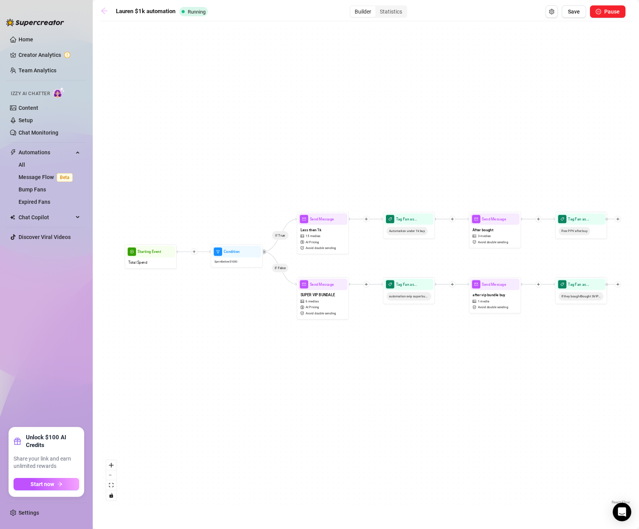
click at [107, 10] on icon "arrow-left" at bounding box center [105, 11] width 8 height 8
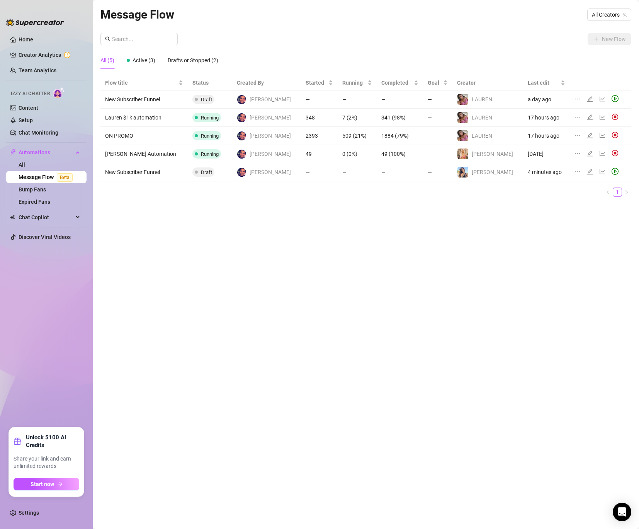
click at [532, 119] on icon "line-chart" at bounding box center [603, 117] width 6 height 6
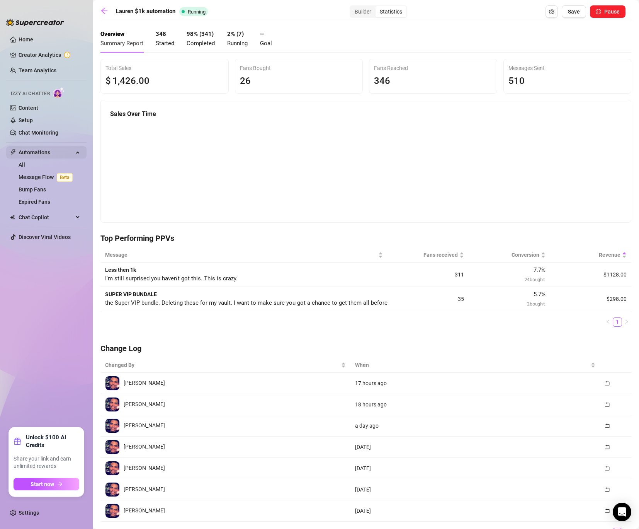
click at [50, 151] on span "Automations" at bounding box center [46, 152] width 55 height 12
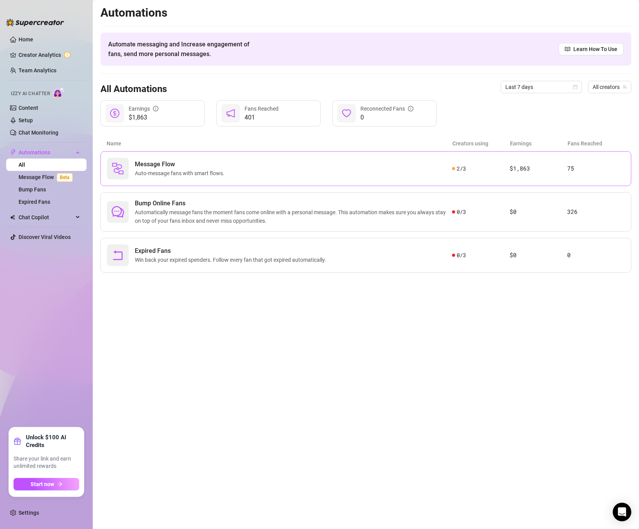
click at [232, 165] on div "Message Flow Auto-message fans with smart flows." at bounding box center [279, 169] width 345 height 22
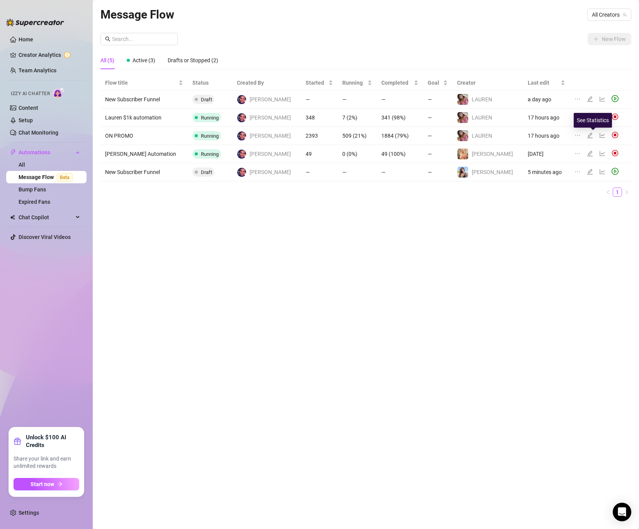
click at [532, 135] on icon "line-chart" at bounding box center [603, 135] width 6 height 6
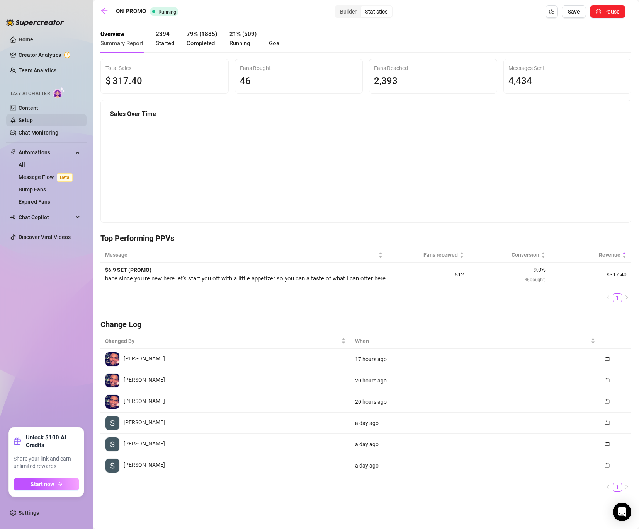
click at [33, 117] on link "Setup" at bounding box center [26, 120] width 14 height 6
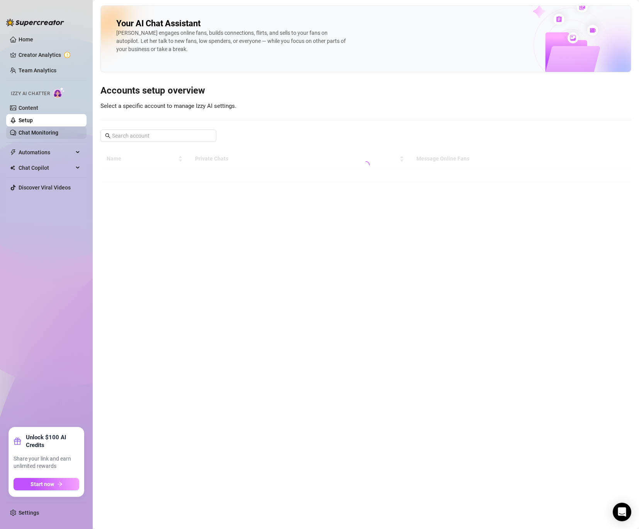
click at [37, 134] on link "Chat Monitoring" at bounding box center [39, 133] width 40 height 6
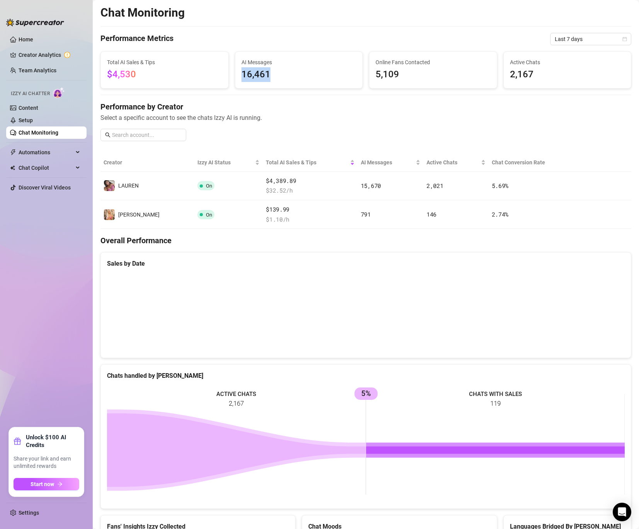
drag, startPoint x: 235, startPoint y: 75, endPoint x: 282, endPoint y: 75, distance: 46.8
click at [282, 75] on div "AI Messages 16,461" at bounding box center [299, 70] width 128 height 36
click at [296, 68] on span "16,461" at bounding box center [299, 74] width 115 height 15
drag, startPoint x: 416, startPoint y: 68, endPoint x: 356, endPoint y: 73, distance: 60.1
click at [356, 73] on div "Total AI Sales & Tips $4,530 AI Messages 16,461 Online Fans Contacted 5,109 Act…" at bounding box center [365, 69] width 537 height 37
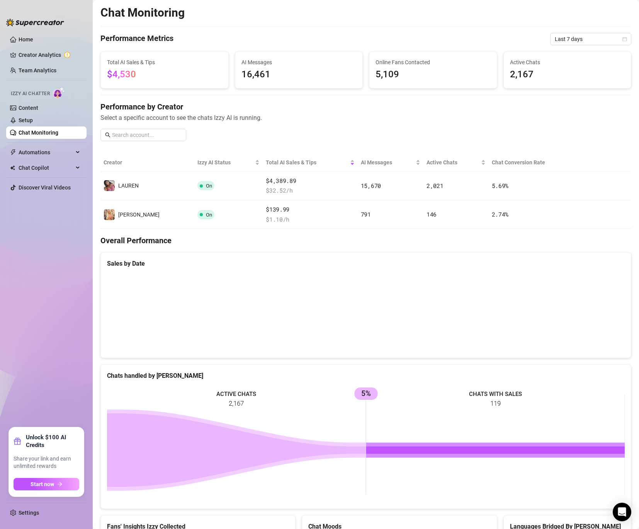
click at [530, 76] on span "2,167" at bounding box center [567, 74] width 115 height 15
click at [33, 123] on link "Setup" at bounding box center [26, 120] width 14 height 6
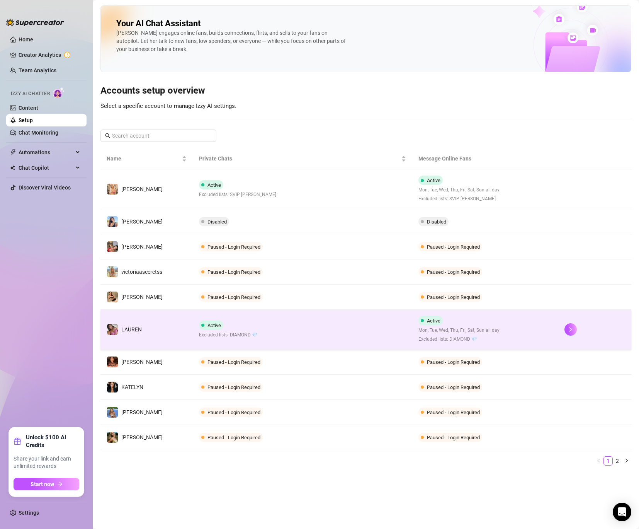
click at [167, 316] on td "️‍LAUREN" at bounding box center [147, 330] width 92 height 40
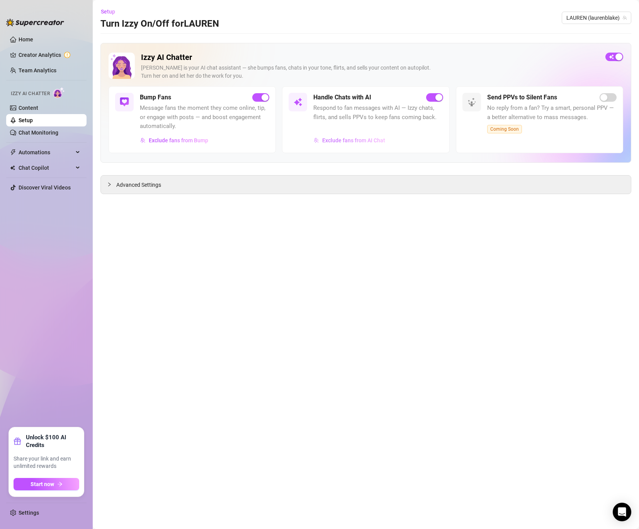
click at [348, 138] on span "Exclude fans from AI Chat" at bounding box center [353, 140] width 63 height 6
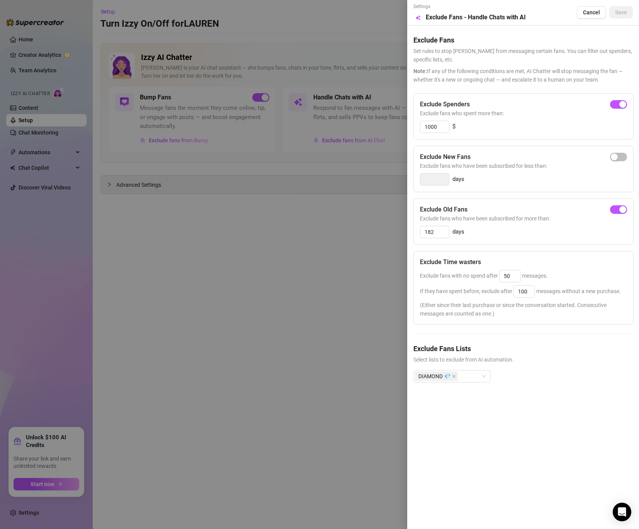
click at [291, 207] on div at bounding box center [319, 264] width 639 height 529
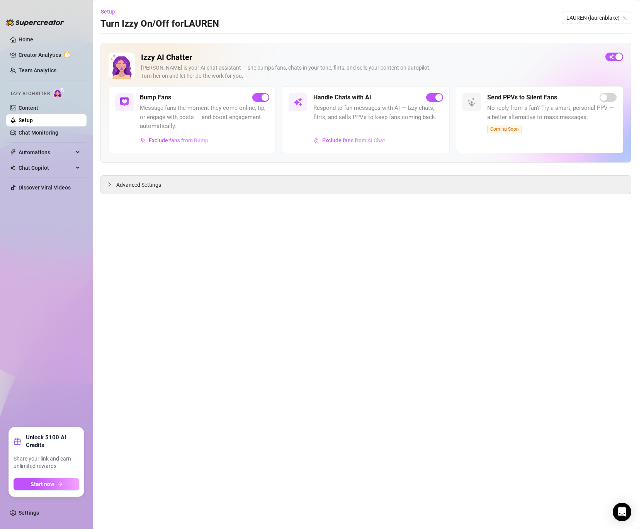
click at [33, 118] on link "Setup" at bounding box center [26, 120] width 14 height 6
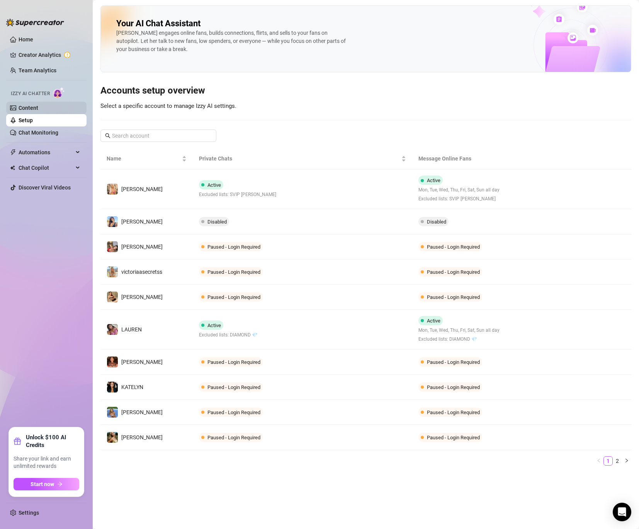
click at [38, 105] on link "Content" at bounding box center [29, 108] width 20 height 6
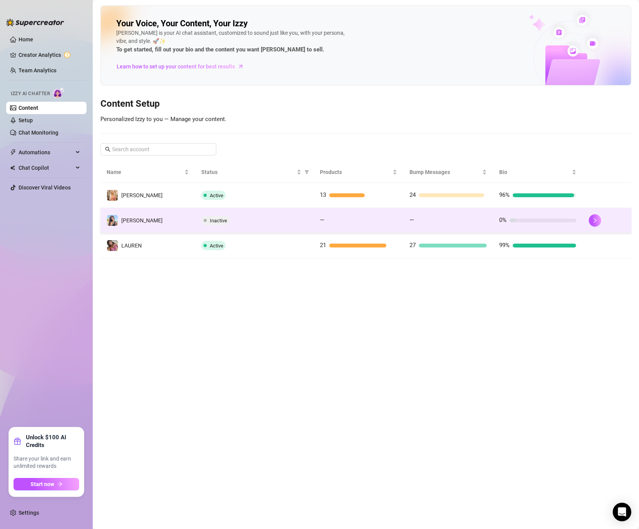
click at [164, 217] on td "[PERSON_NAME]" at bounding box center [148, 220] width 95 height 25
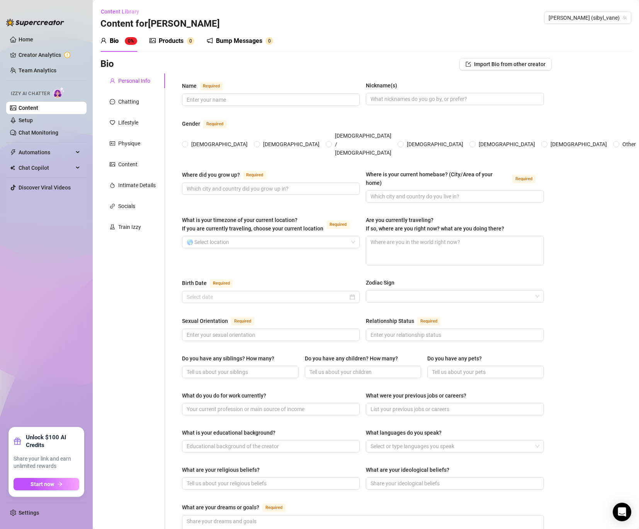
click at [179, 39] on div "Products" at bounding box center [171, 40] width 25 height 9
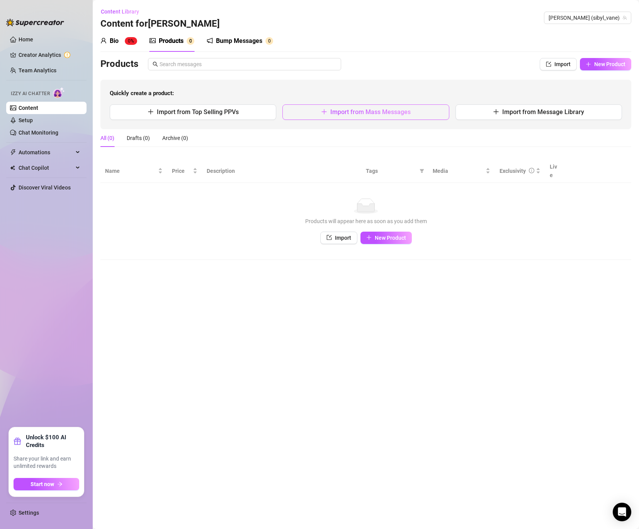
click at [374, 107] on button "Import from Mass Messages" at bounding box center [366, 111] width 167 height 15
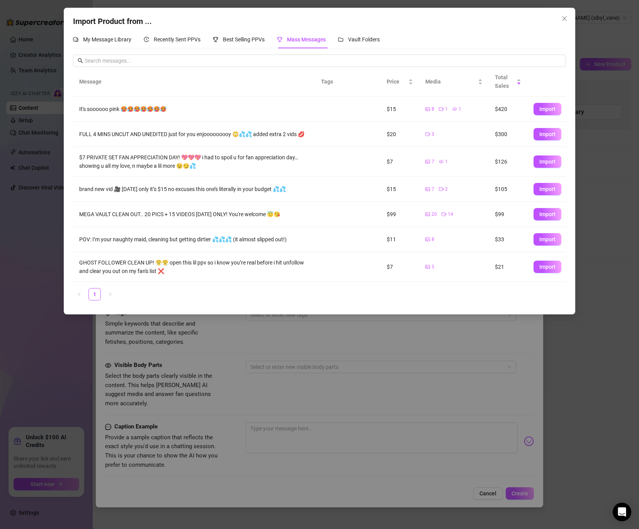
click at [303, 41] on span "Mass Messages" at bounding box center [306, 39] width 39 height 6
click at [499, 82] on span "Total Sales" at bounding box center [505, 81] width 20 height 17
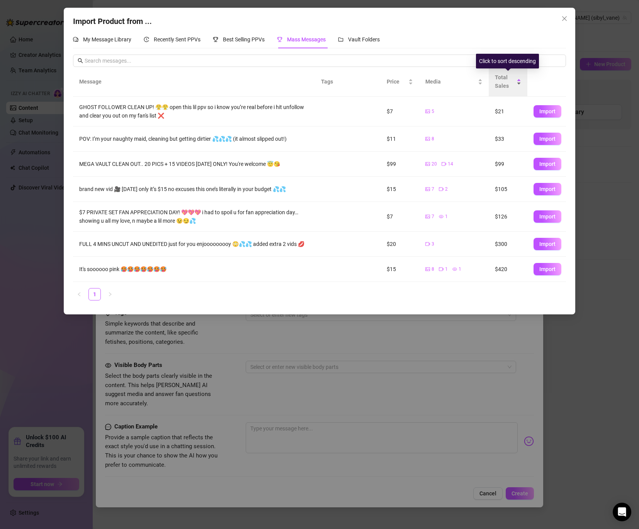
click at [499, 82] on span "Total Sales" at bounding box center [505, 81] width 20 height 17
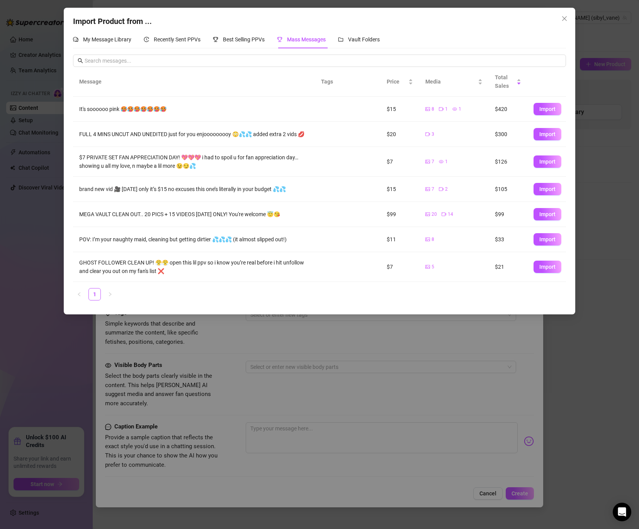
click at [499, 198] on td "$105" at bounding box center [508, 189] width 39 height 25
click at [532, 135] on span "Import" at bounding box center [548, 134] width 16 height 6
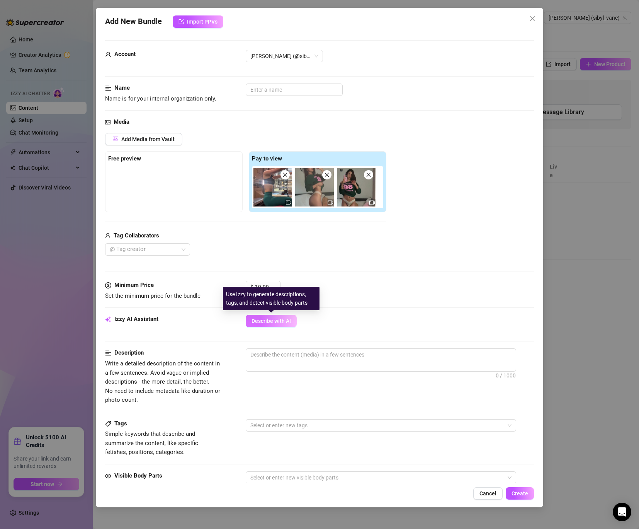
click at [282, 319] on span "Describe with AI" at bounding box center [271, 321] width 39 height 6
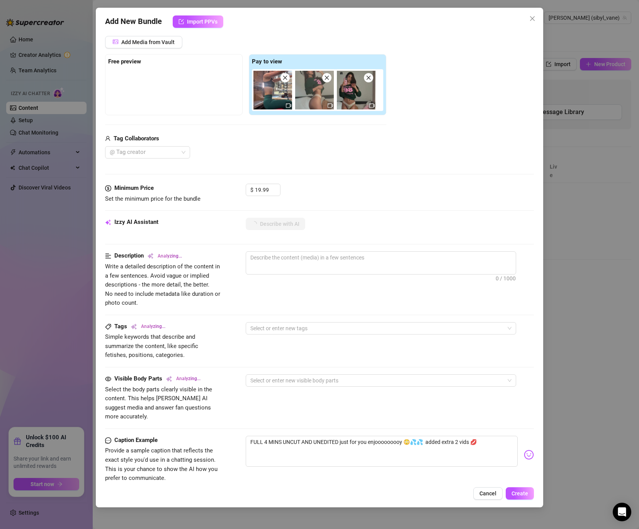
scroll to position [103, 0]
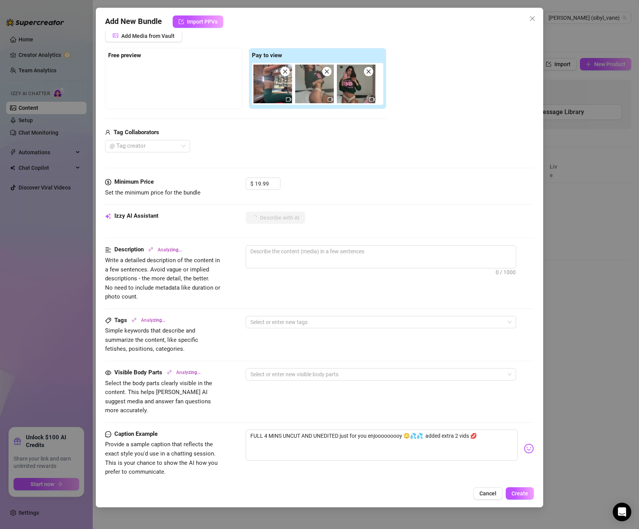
type textarea "[PERSON_NAME]"
type textarea "[PERSON_NAME] teases"
type textarea "[PERSON_NAME] teases in"
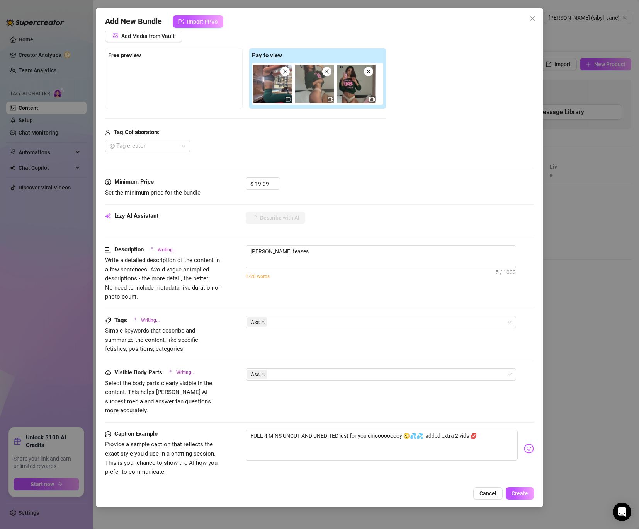
type textarea "[PERSON_NAME] teases in"
type textarea "[PERSON_NAME] teases in a"
type textarea "[PERSON_NAME] teases in a green"
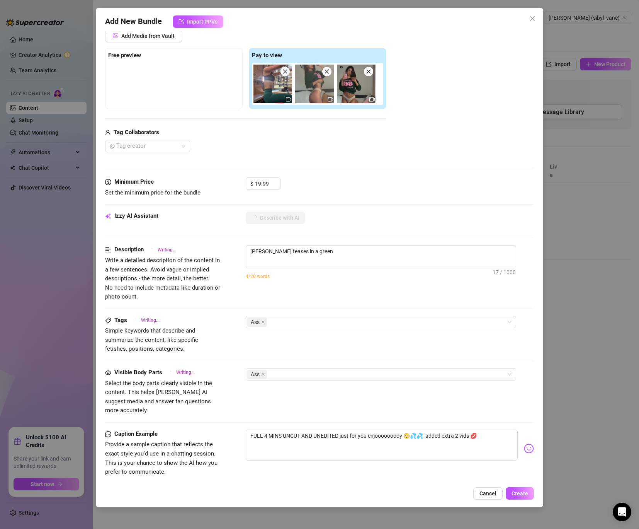
type textarea "[PERSON_NAME] teases in a green cropped"
type textarea "[PERSON_NAME] teases in a green cropped sweatshirt"
type textarea "[PERSON_NAME] teases in a green cropped sweatshirt and"
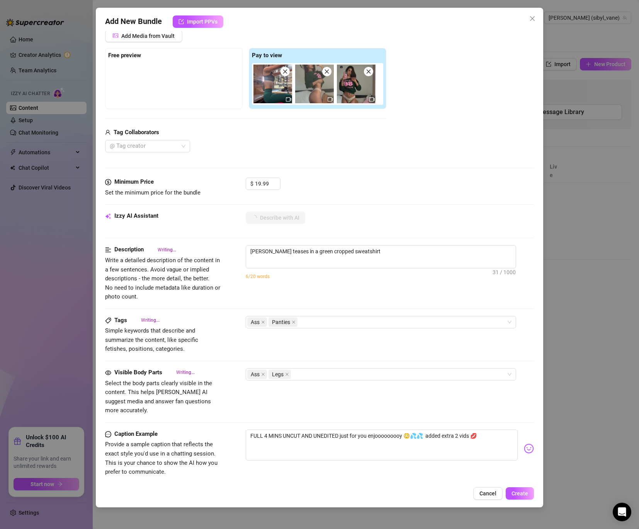
type textarea "[PERSON_NAME] teases in a green cropped sweatshirt and"
type textarea "[PERSON_NAME] teases in a green cropped sweatshirt and sheer"
type textarea "[PERSON_NAME] teases in a green cropped sweatshirt and sheer beige"
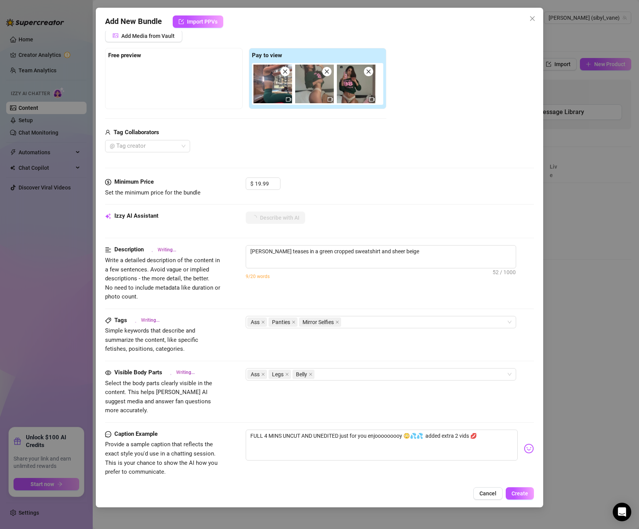
type textarea "[PERSON_NAME] teases in a green cropped sweatshirt and sheer beige panties,"
type textarea "[PERSON_NAME] teases in a green cropped sweatshirt and sheer beige panties, sho…"
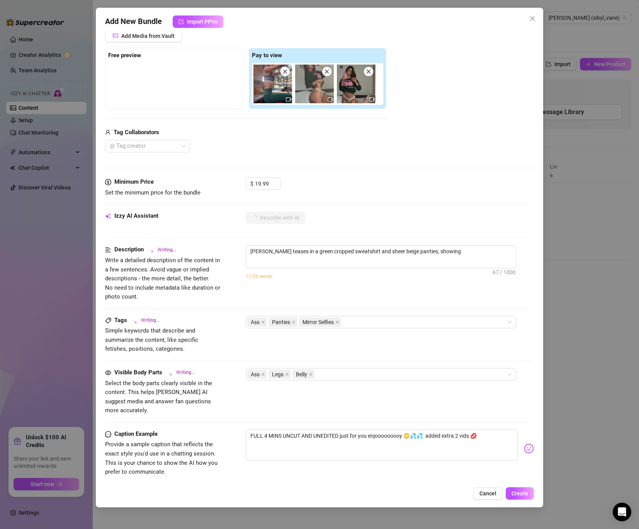
type textarea "[PERSON_NAME] teases in a green cropped sweatshirt and sheer beige panties, sho…"
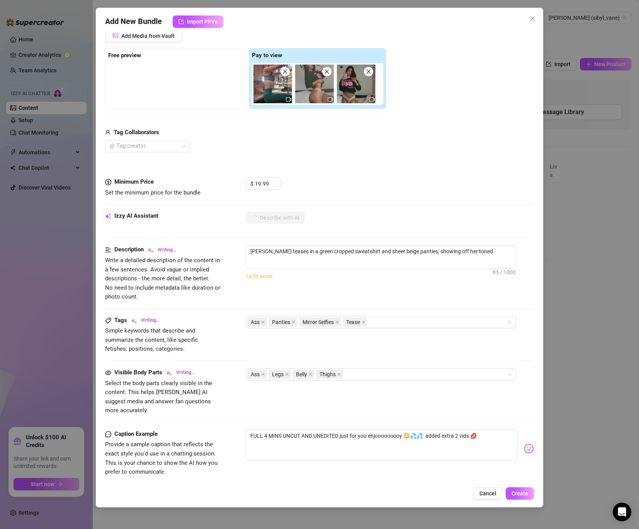
type textarea "[PERSON_NAME] teases in a green cropped sweatshirt and sheer beige panties, sho…"
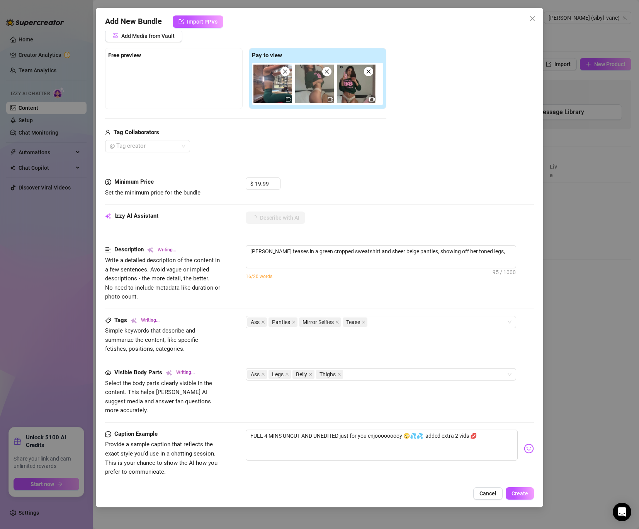
type textarea "[PERSON_NAME] teases in a green cropped sweatshirt and sheer beige panties, sho…"
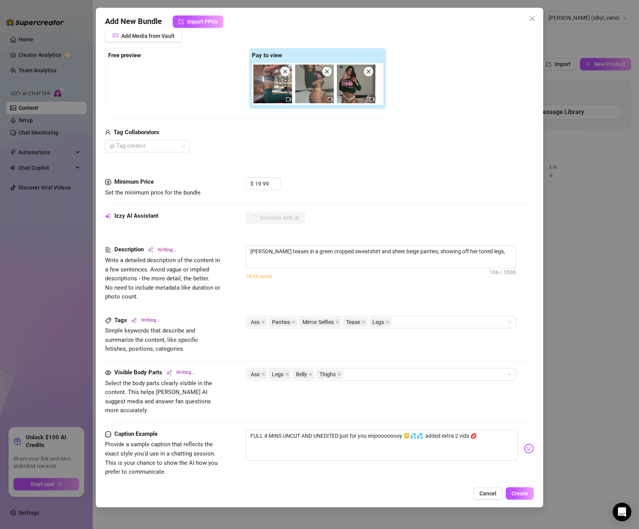
type textarea "[PERSON_NAME] teases in a green cropped sweatshirt and sheer beige panties, sho…"
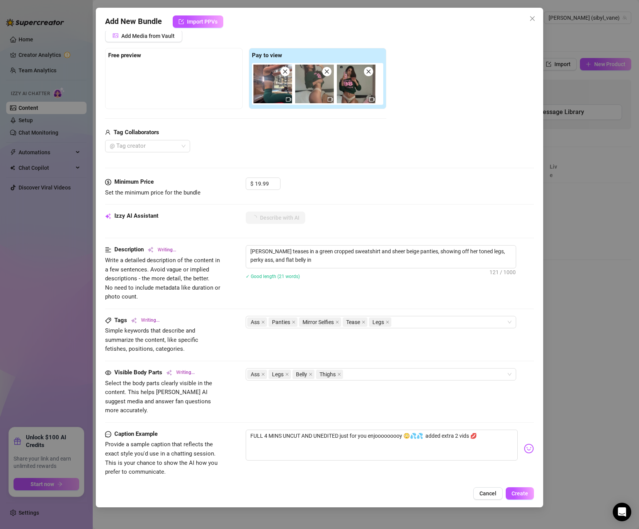
type textarea "[PERSON_NAME] teases in a green cropped sweatshirt and sheer beige panties, sho…"
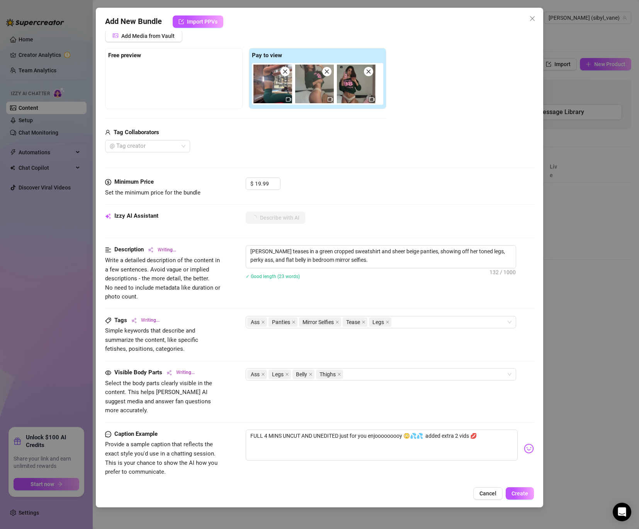
type textarea "[PERSON_NAME] teases in a green cropped sweatshirt and sheer beige panties, sho…"
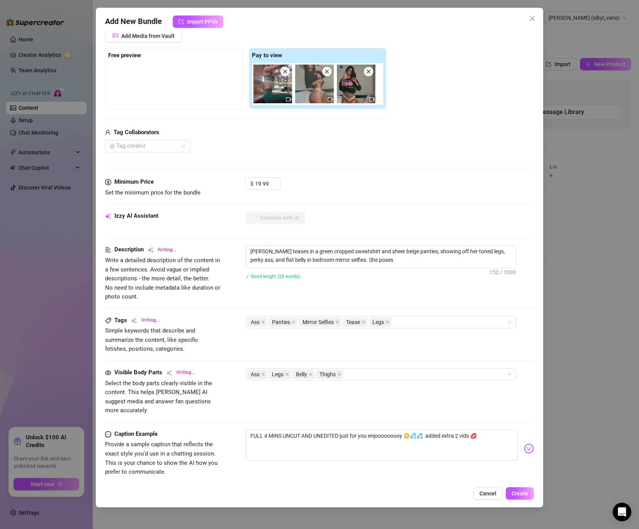
type textarea "[PERSON_NAME] teases in a green cropped sweatshirt and sheer beige panties, sho…"
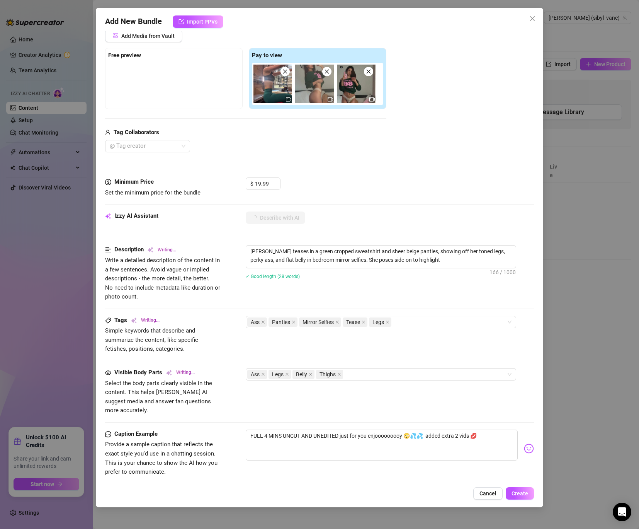
type textarea "[PERSON_NAME] teases in a green cropped sweatshirt and sheer beige panties, sho…"
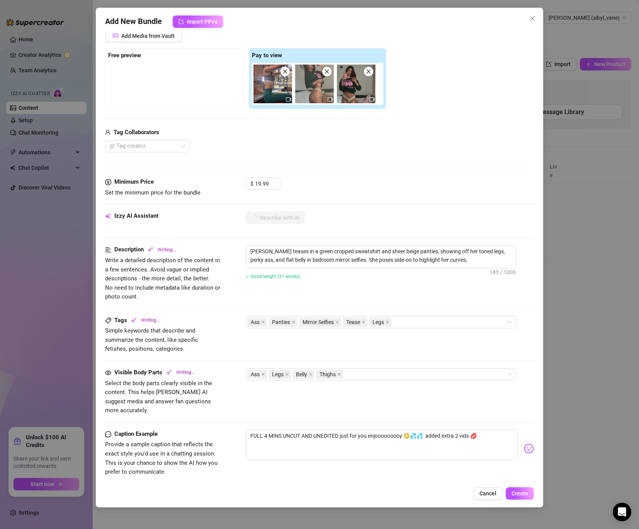
type textarea "[PERSON_NAME] teases in a green cropped sweatshirt and sheer beige panties, sho…"
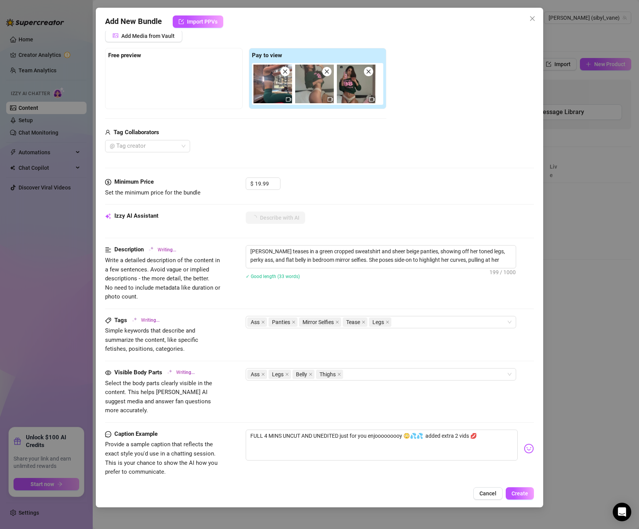
type textarea "[PERSON_NAME] teases in a green cropped sweatshirt and sheer beige panties, sho…"
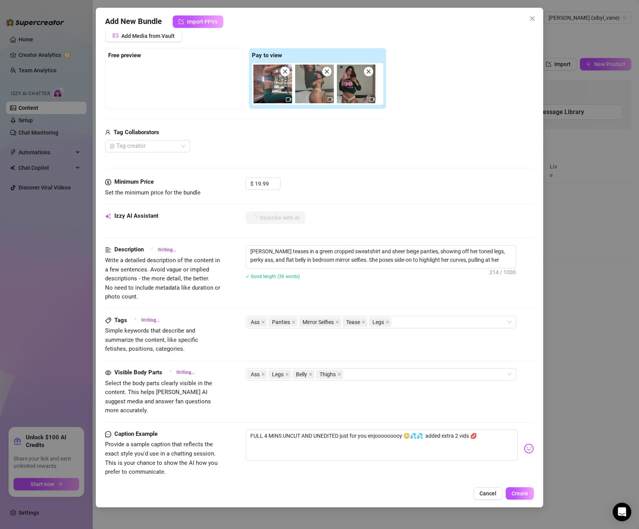
type textarea "[PERSON_NAME] teases in a green cropped sweatshirt and sheer beige panties, sho…"
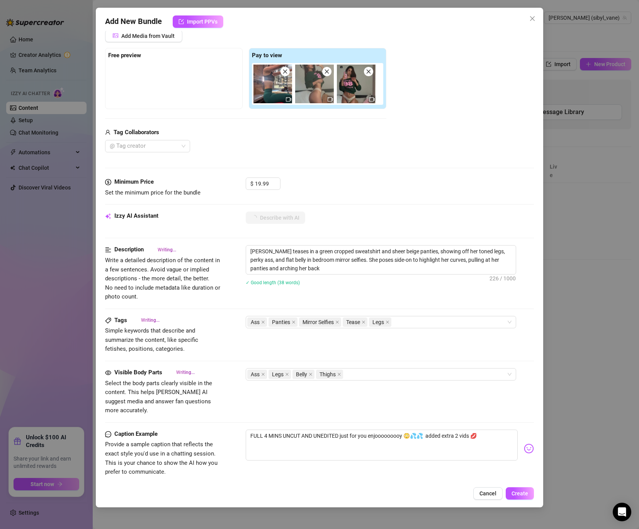
type textarea "[PERSON_NAME] teases in a green cropped sweatshirt and sheer beige panties, sho…"
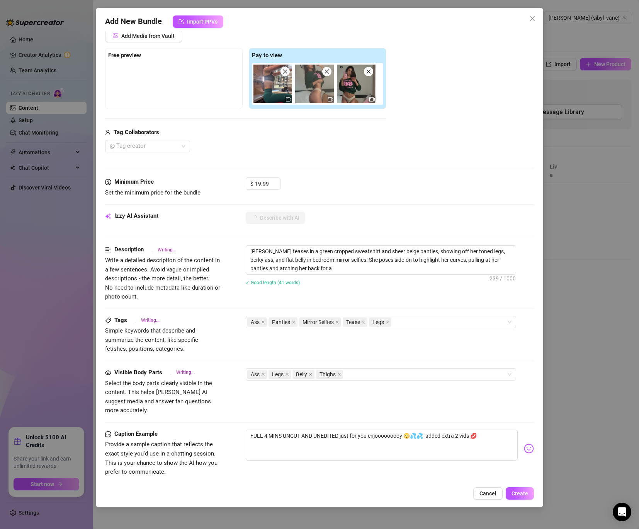
type textarea "[PERSON_NAME] teases in a green cropped sweatshirt and sheer beige panties, sho…"
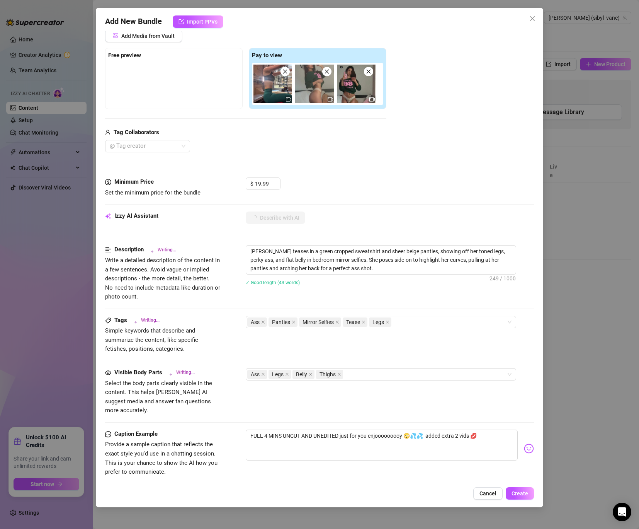
type textarea "[PERSON_NAME] teases in a green cropped sweatshirt and sheer beige panties, sho…"
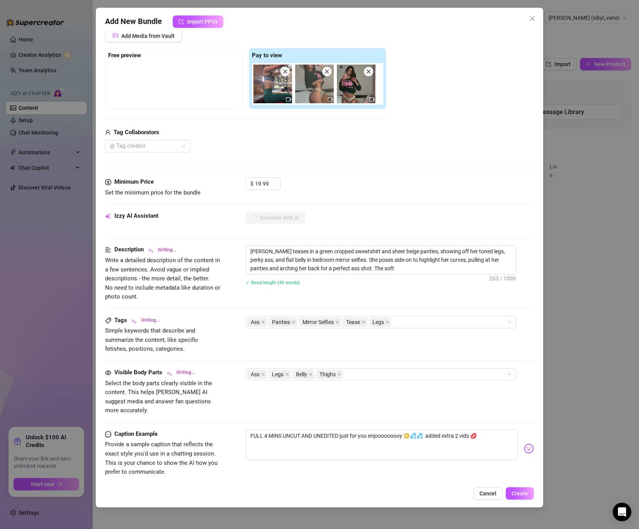
type textarea "[PERSON_NAME] teases in a green cropped sweatshirt and sheer beige panties, sho…"
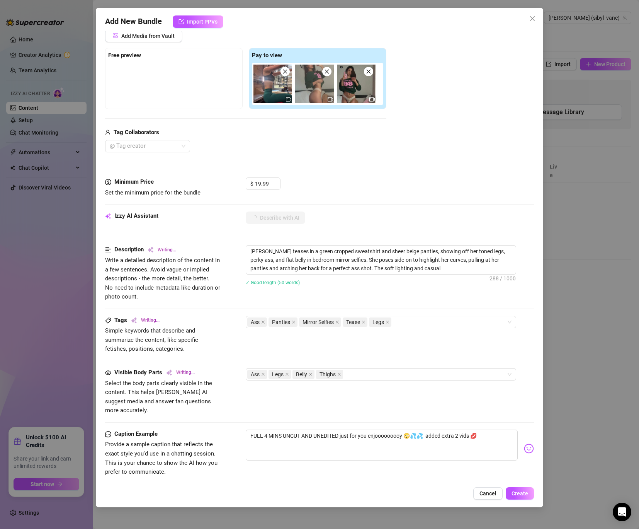
type textarea "[PERSON_NAME] teases in a green cropped sweatshirt and sheer beige panties, sho…"
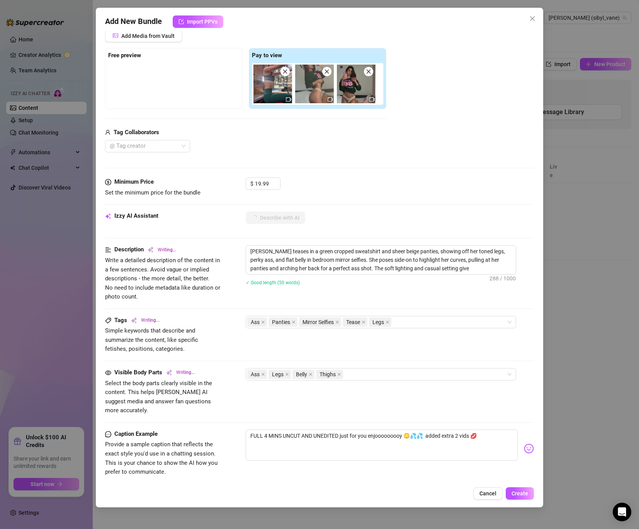
type textarea "[PERSON_NAME] teases in a green cropped sweatshirt and sheer beige panties, sho…"
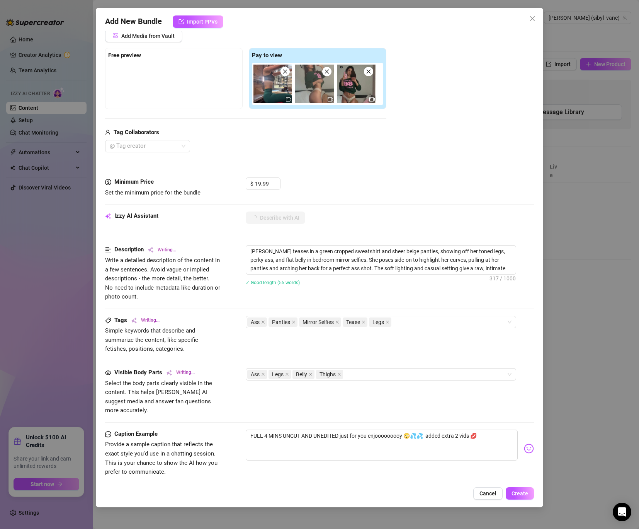
type textarea "[PERSON_NAME] teases in a green cropped sweatshirt and sheer beige panties, sho…"
click at [440, 255] on textarea "[PERSON_NAME] teases in a green cropped sweatshirt and sheer beige panties, sho…" at bounding box center [381, 259] width 270 height 29
click at [416, 254] on textarea "[PERSON_NAME] teases in a green cropped sweatshirt and sheer beige panties, sho…" at bounding box center [381, 259] width 270 height 29
drag, startPoint x: 412, startPoint y: 255, endPoint x: 506, endPoint y: 266, distance: 94.2
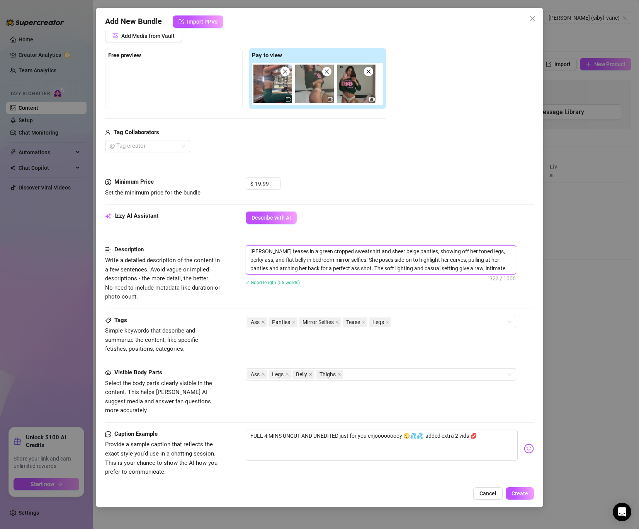
click at [506, 266] on textarea "[PERSON_NAME] teases in a green cropped sweatshirt and sheer beige panties, sho…" at bounding box center [381, 259] width 270 height 29
click at [502, 260] on textarea "[PERSON_NAME] teases in a green cropped sweatshirt and sheer beige panties, sho…" at bounding box center [381, 259] width 270 height 29
drag, startPoint x: 503, startPoint y: 252, endPoint x: 477, endPoint y: 251, distance: 25.1
click at [477, 251] on textarea "[PERSON_NAME] teases in a green cropped sweatshirt and sheer beige panties, sho…" at bounding box center [381, 259] width 270 height 29
type textarea "[PERSON_NAME] teases in a green cropped sweatshirt and sheer beige panties, sho…"
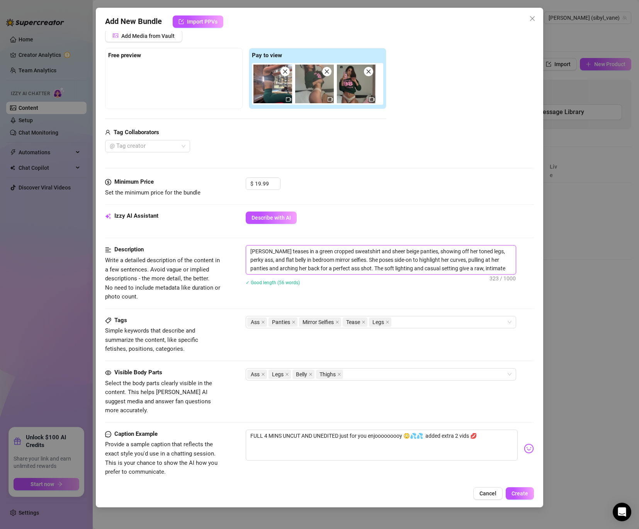
type textarea "[PERSON_NAME] teases in a green cropped sweatshirt and sheer beige panties, sho…"
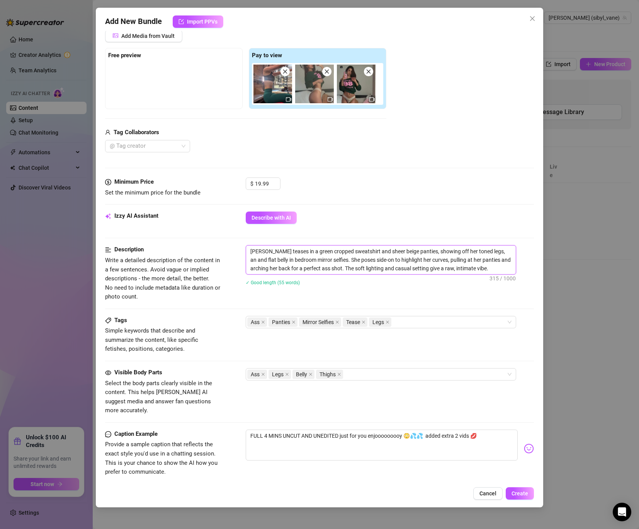
type textarea "[PERSON_NAME] teases in a green cropped sweatshirt and sheer beige panties, sho…"
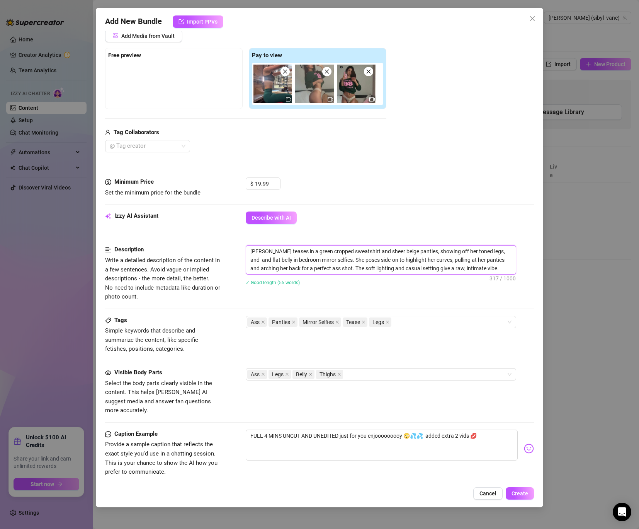
type textarea "[PERSON_NAME] teases in a green cropped sweatshirt and sheer beige panties, sho…"
click at [310, 266] on textarea "[PERSON_NAME] teases in a green cropped sweatshirt and sheer beige panties, sho…" at bounding box center [381, 259] width 270 height 29
click at [271, 262] on textarea "[PERSON_NAME] teases in a green cropped sweatshirt and sheer beige panties, sho…" at bounding box center [381, 259] width 270 height 29
drag, startPoint x: 271, startPoint y: 261, endPoint x: 234, endPoint y: 263, distance: 36.8
click at [234, 263] on div "Description Write a detailed description of the content in a few sentences. Avo…" at bounding box center [319, 273] width 429 height 56
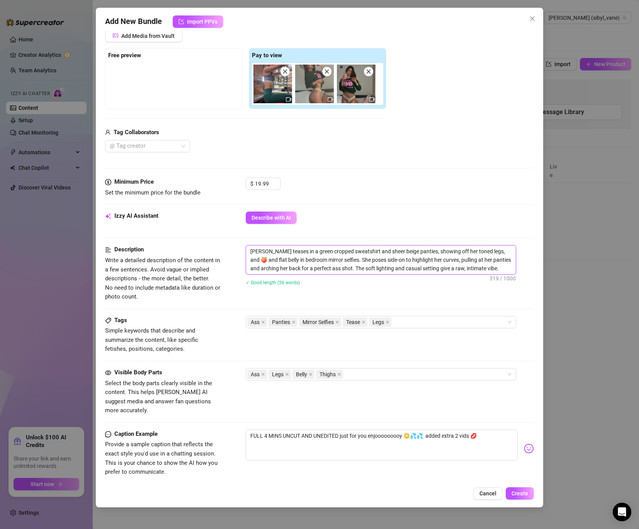
type textarea "[PERSON_NAME] teases in a green cropped sweatshirt and sheer beige panties, sho…"
click at [309, 262] on textarea "[PERSON_NAME] teases in a green cropped sweatshirt and sheer beige panties, sho…" at bounding box center [381, 259] width 270 height 29
click at [263, 322] on icon "close" at bounding box center [263, 321] width 3 height 3
click at [416, 318] on div "Panties Mirror Selfies Tease Legs" at bounding box center [376, 322] width 259 height 11
type textarea "[PERSON_NAME] teases in a green cropped sweatshirt and sheer beige panties, sho…"
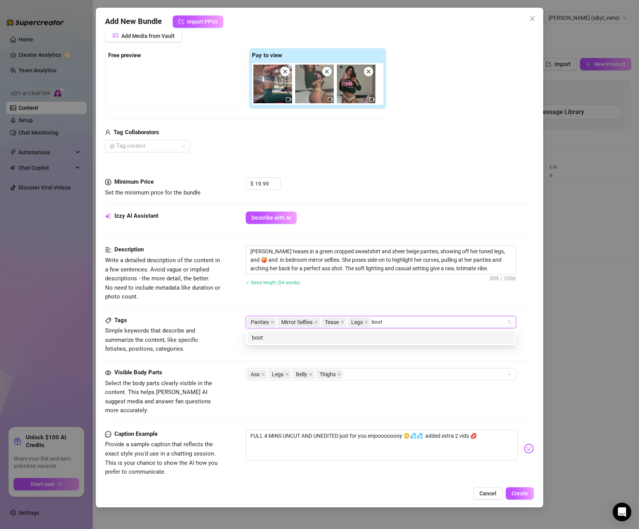
type input "booty"
click at [334, 340] on div "booty" at bounding box center [381, 337] width 258 height 9
click at [376, 286] on div "✓ Good length (54 words)" at bounding box center [390, 282] width 288 height 9
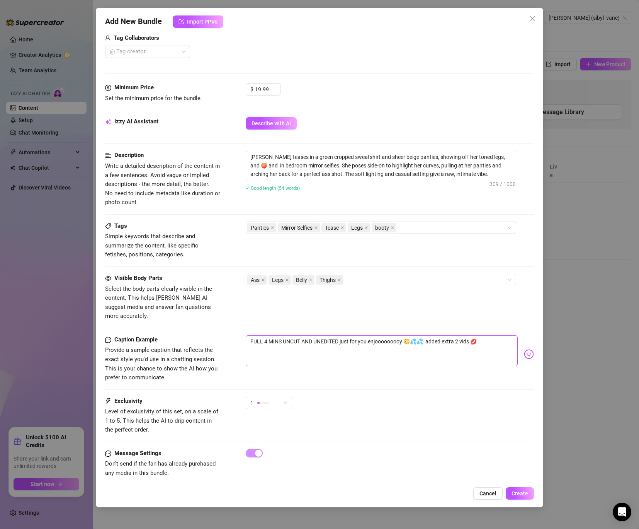
scroll to position [198, 0]
click at [281, 397] on span "1" at bounding box center [269, 403] width 37 height 12
click at [365, 378] on div "Caption Example Provide a sample caption that reflects the exact style you'd us…" at bounding box center [319, 365] width 429 height 61
click at [527, 440] on span "Create" at bounding box center [520, 493] width 17 height 6
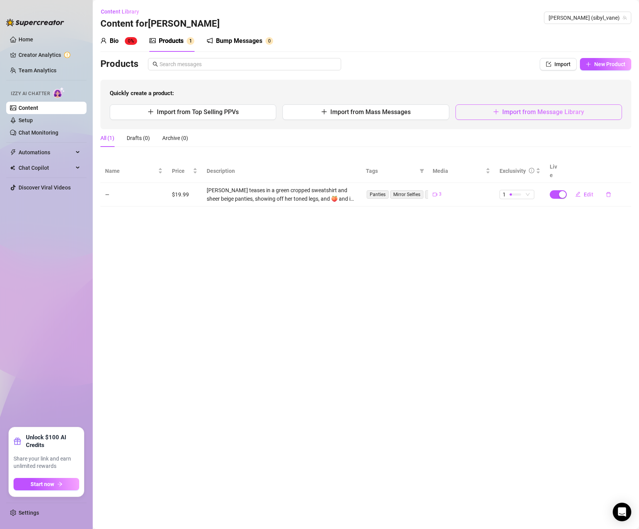
click at [517, 114] on span "Import from Message Library" at bounding box center [544, 111] width 82 height 7
type textarea "Type your message here..."
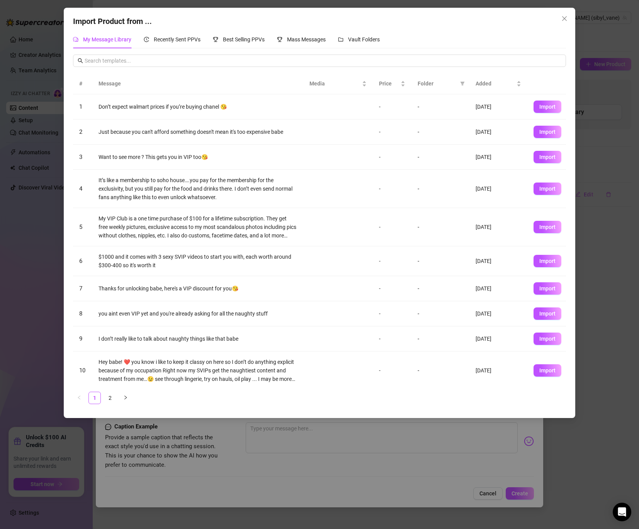
scroll to position [4, 0]
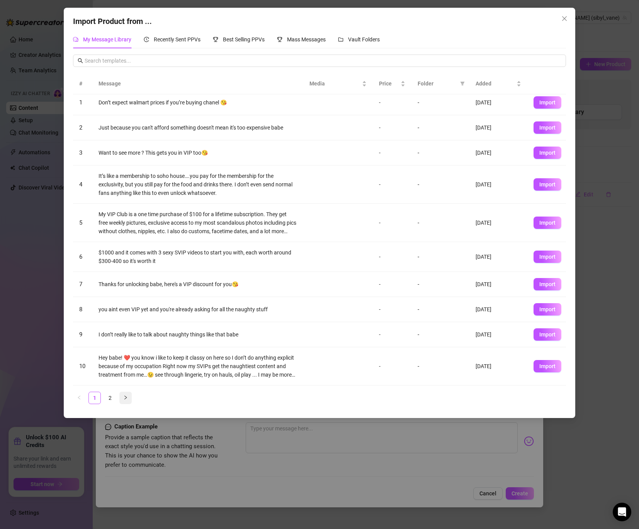
click at [126, 395] on icon "right" at bounding box center [125, 397] width 5 height 5
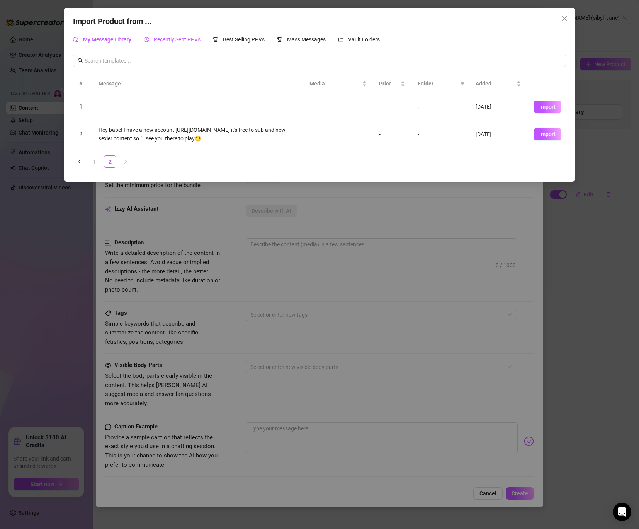
click at [168, 39] on span "Recently Sent PPVs" at bounding box center [177, 39] width 47 height 6
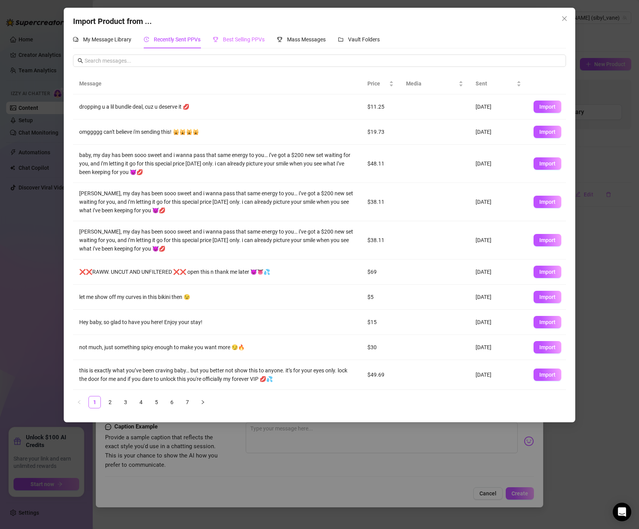
click at [254, 35] on div "Best Selling PPVs" at bounding box center [239, 40] width 52 height 18
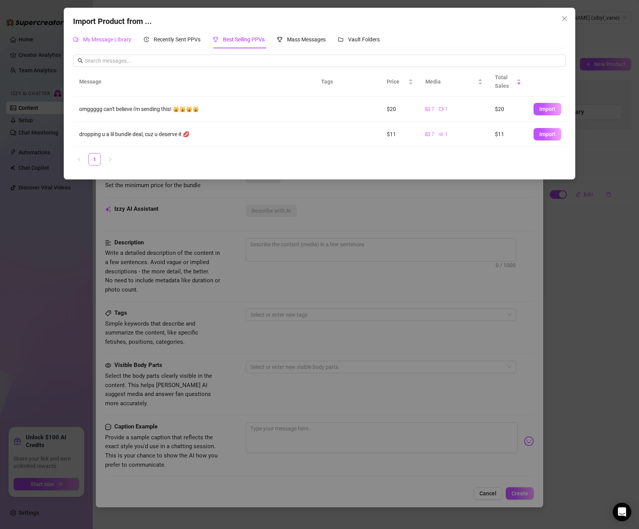
click at [104, 39] on span "My Message Library" at bounding box center [107, 39] width 48 height 6
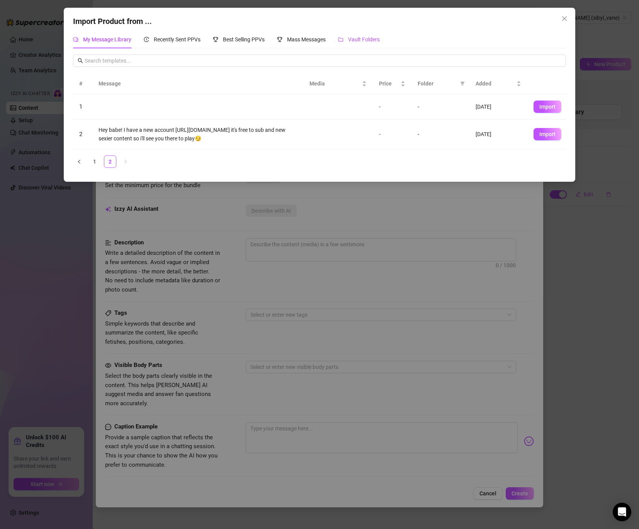
click at [365, 37] on span "Vault Folders" at bounding box center [364, 39] width 32 height 6
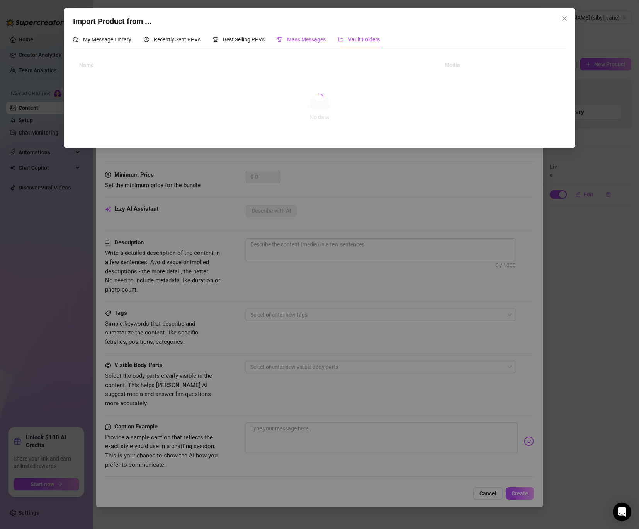
click at [302, 41] on span "Mass Messages" at bounding box center [306, 39] width 39 height 6
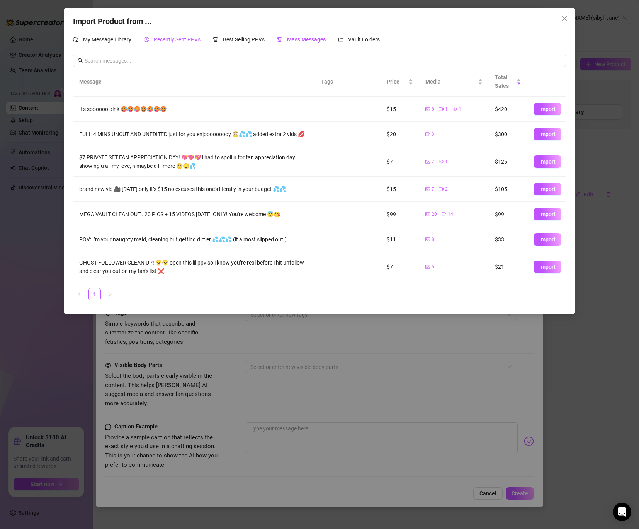
click at [183, 42] on span "Recently Sent PPVs" at bounding box center [177, 39] width 47 height 6
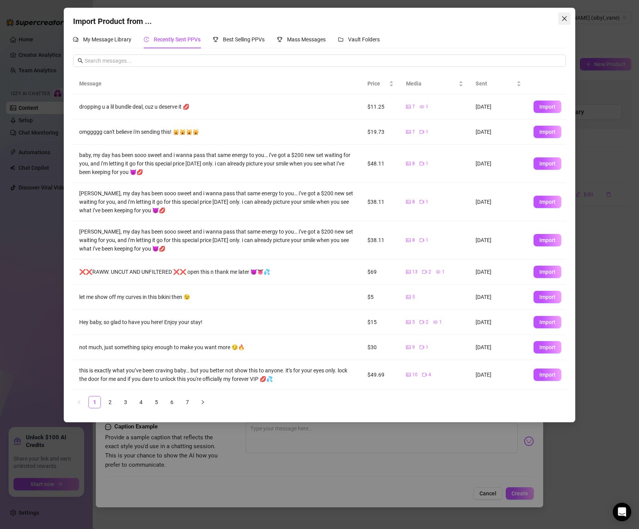
click at [532, 21] on span "Close" at bounding box center [565, 18] width 12 height 6
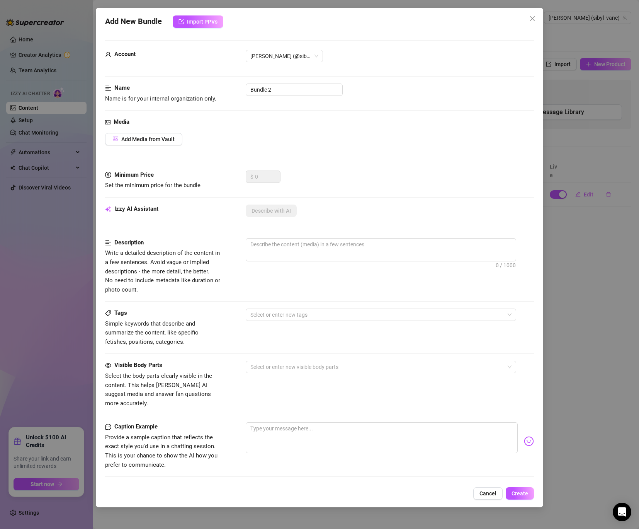
click at [486, 440] on div "Add New Bundle Import PPVs Account [PERSON_NAME] (@sibyl_vane) Name Name is for…" at bounding box center [320, 257] width 448 height 499
click at [487, 440] on button "Cancel" at bounding box center [488, 493] width 29 height 12
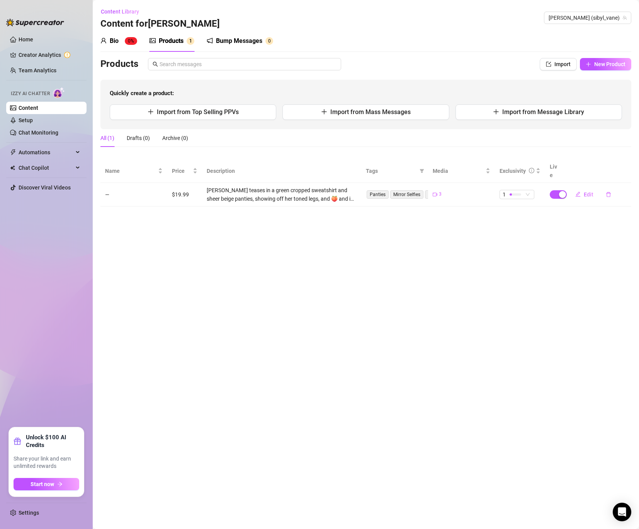
click at [235, 38] on div "Bump Messages" at bounding box center [239, 40] width 46 height 9
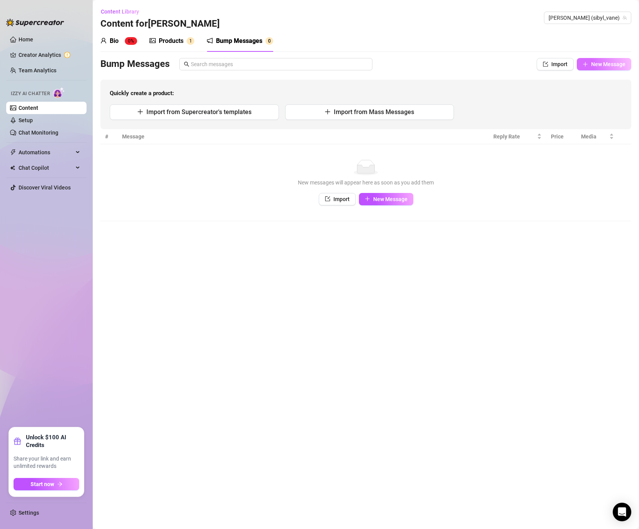
click at [532, 67] on span "New Message" at bounding box center [608, 64] width 34 height 6
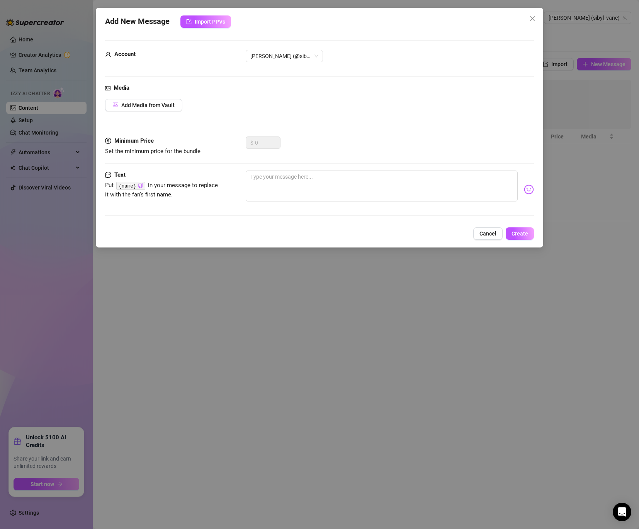
click at [481, 240] on div "Add New Message Import PPVs Account [PERSON_NAME] (@sibyl_vane) Media Add Media…" at bounding box center [320, 128] width 448 height 240
click at [482, 236] on button "Cancel" at bounding box center [488, 233] width 29 height 12
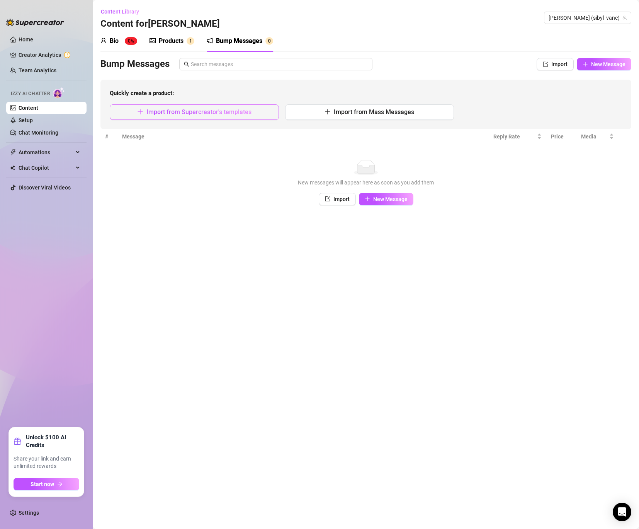
click at [219, 115] on button "Import from Supercreator's templates" at bounding box center [194, 111] width 169 height 15
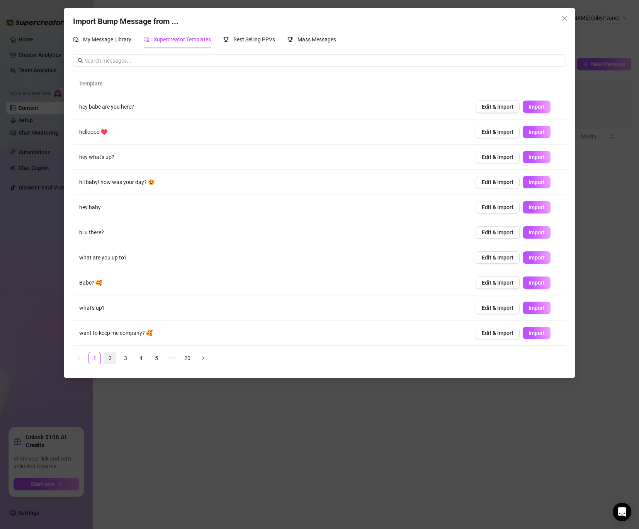
click at [116, 357] on li "2" at bounding box center [110, 358] width 12 height 12
click at [134, 358] on ul "1 2 3 4 5 ••• 20" at bounding box center [319, 358] width 493 height 12
click at [131, 358] on link "3" at bounding box center [126, 358] width 12 height 12
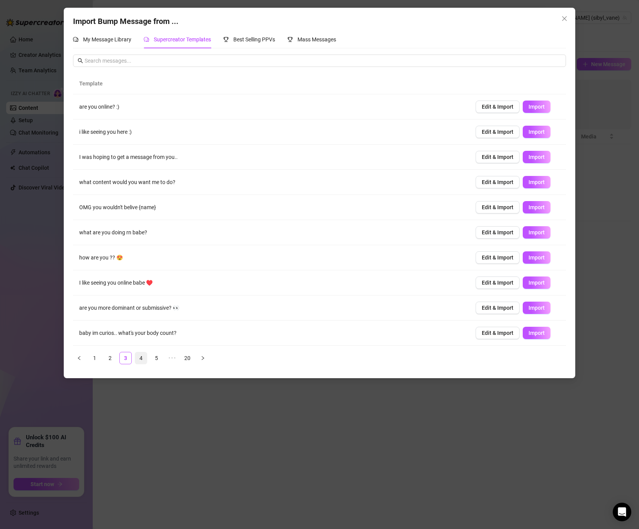
click at [139, 361] on link "4" at bounding box center [141, 358] width 12 height 12
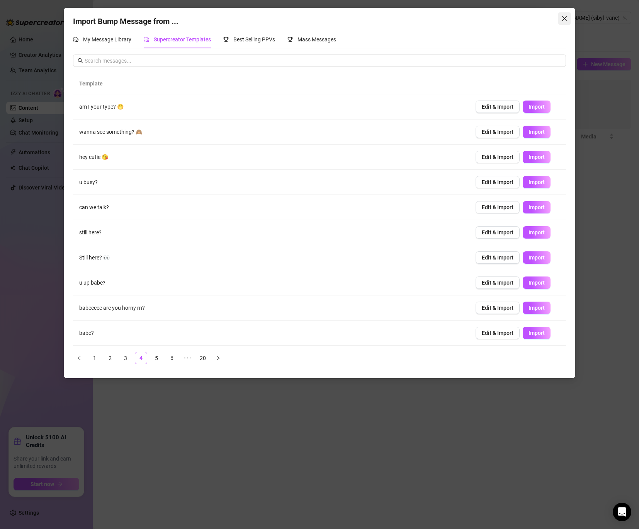
click at [532, 16] on span "Close" at bounding box center [565, 18] width 12 height 6
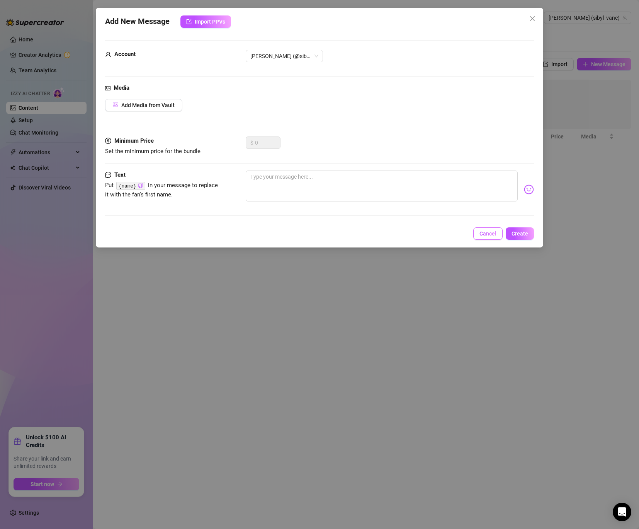
click at [493, 229] on button "Cancel" at bounding box center [488, 233] width 29 height 12
